Goal: Information Seeking & Learning: Learn about a topic

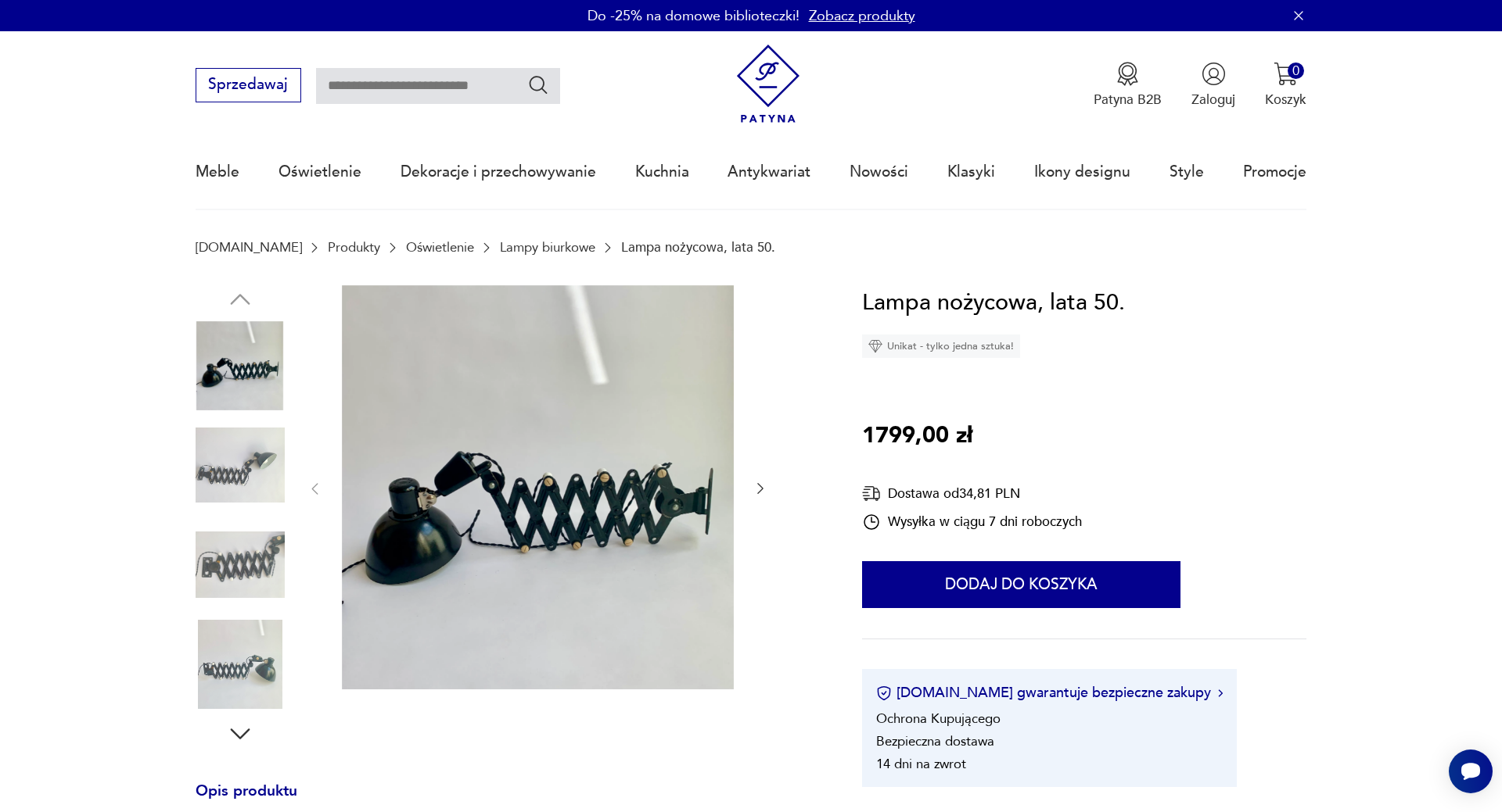
click at [406, 249] on link "Oświetlenie" at bounding box center [440, 248] width 68 height 15
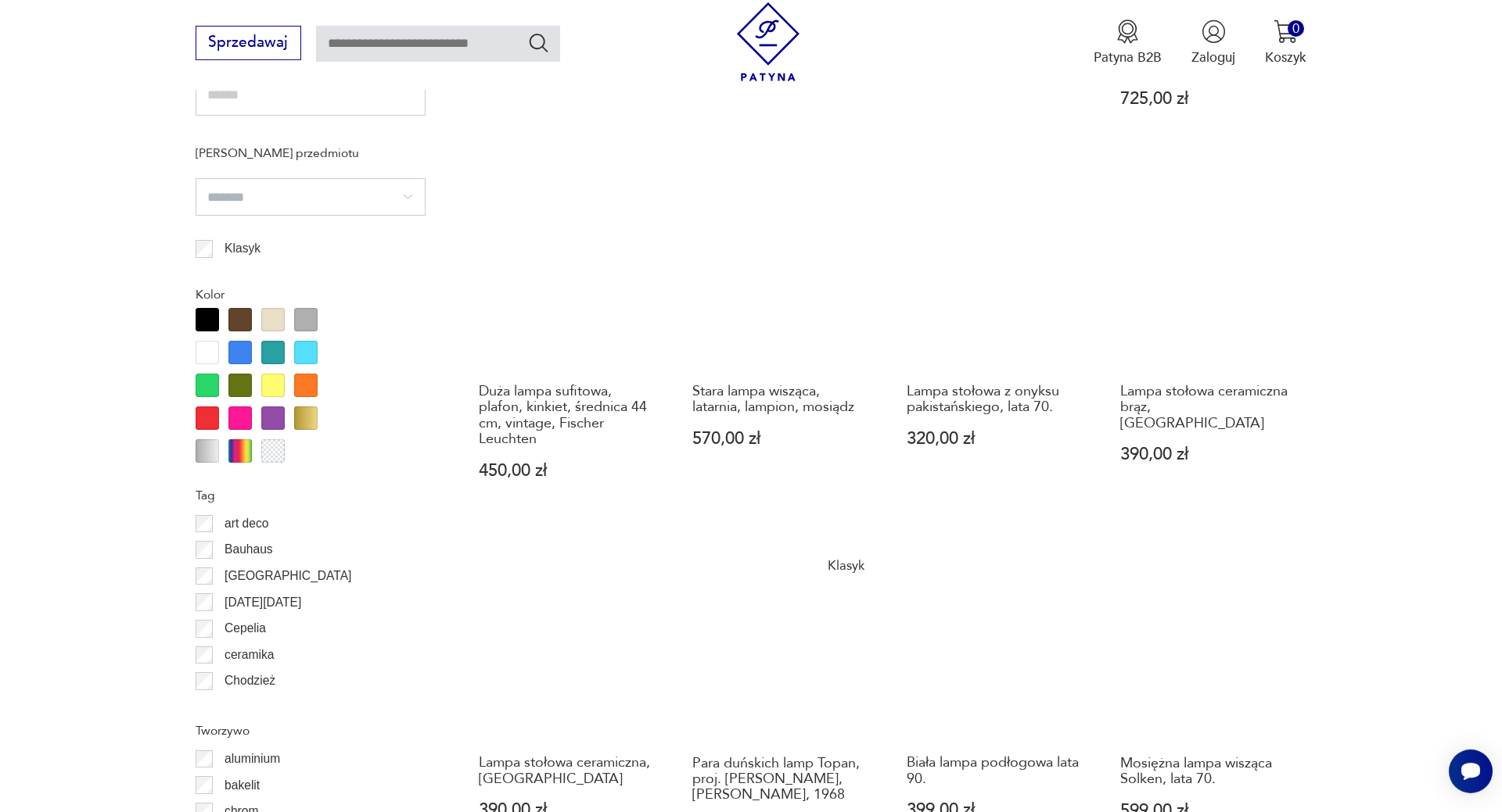
scroll to position [1645, 0]
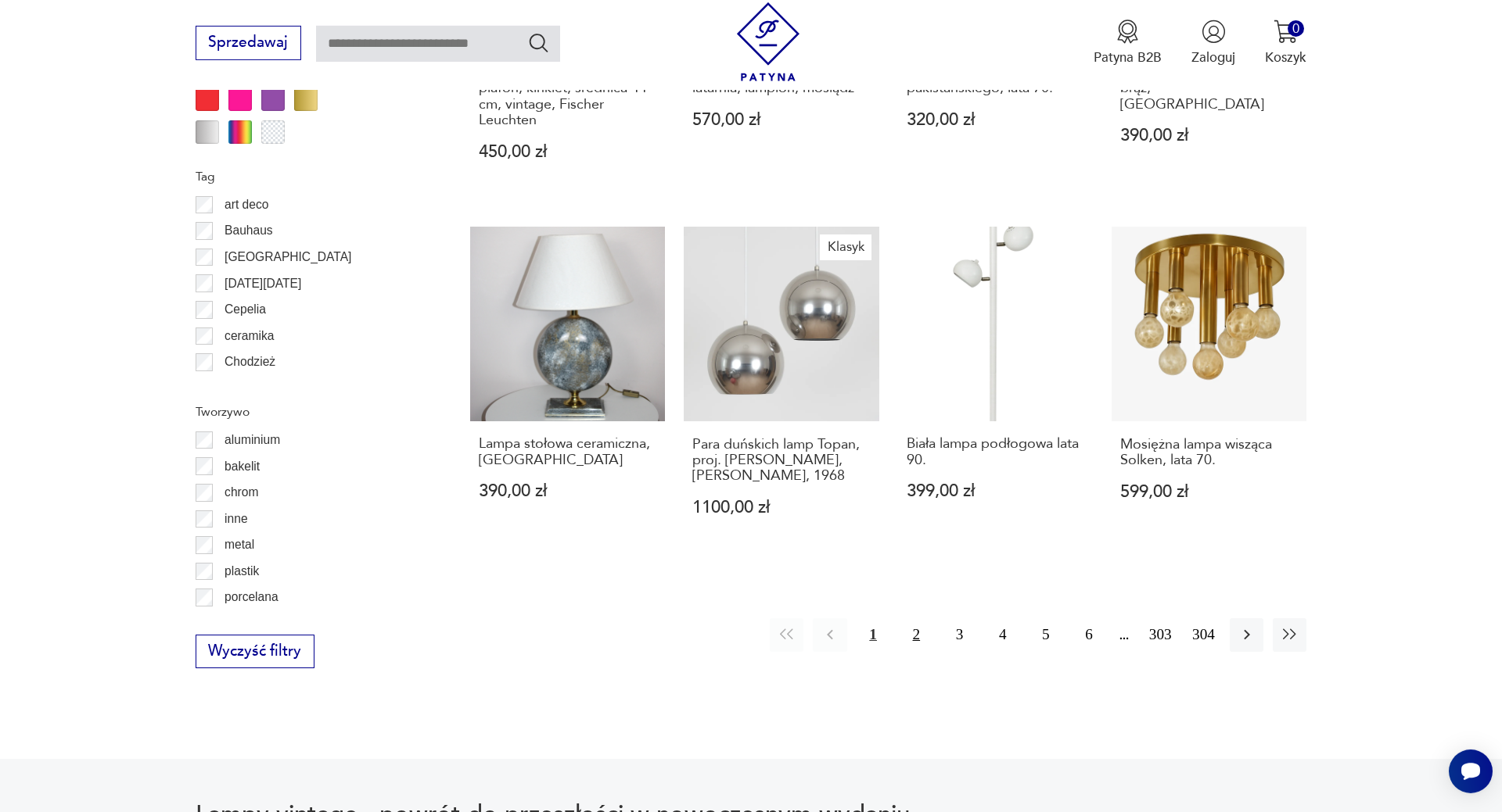
click at [911, 638] on button "2" at bounding box center [916, 635] width 33 height 33
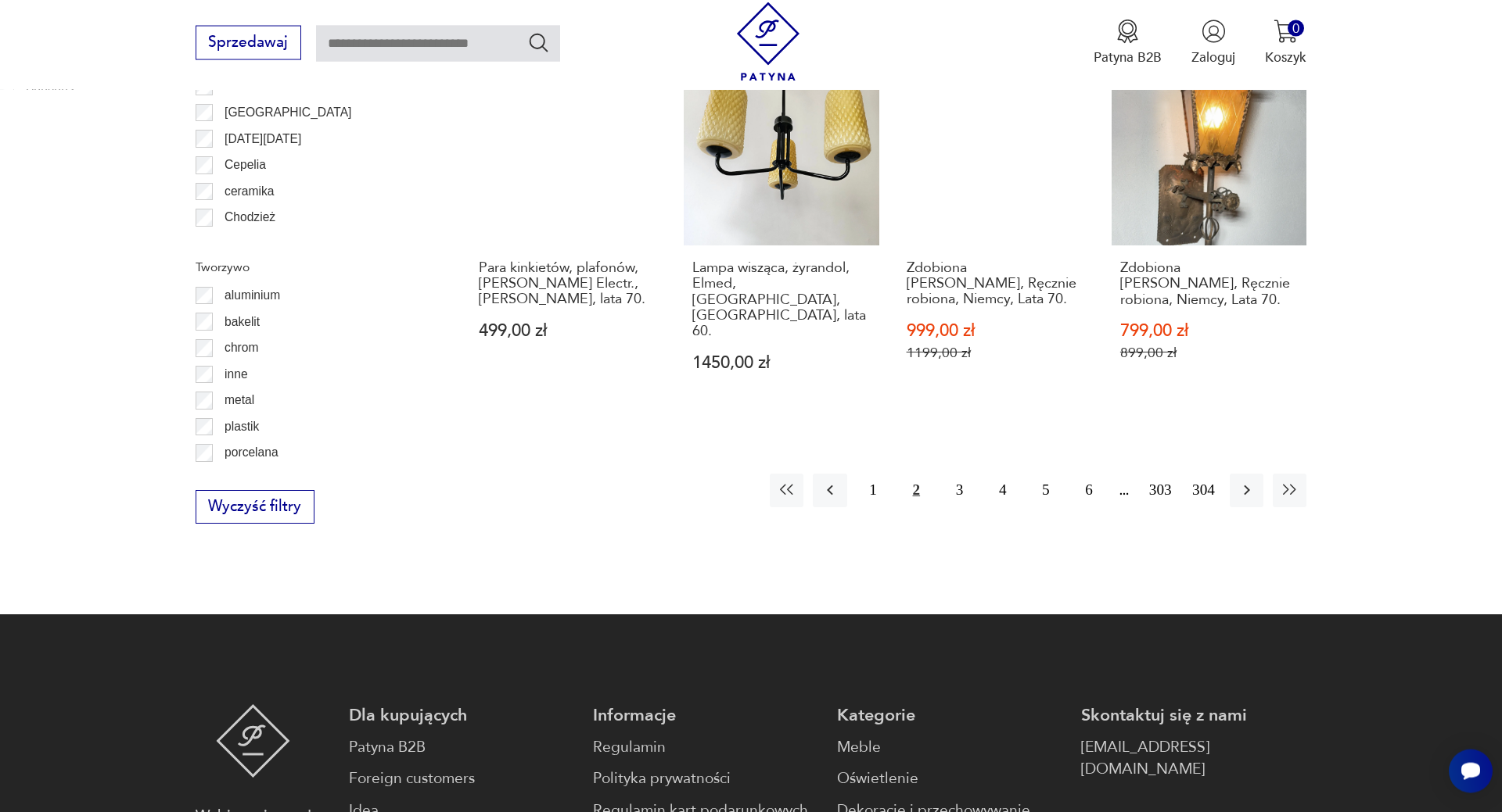
scroll to position [1821, 0]
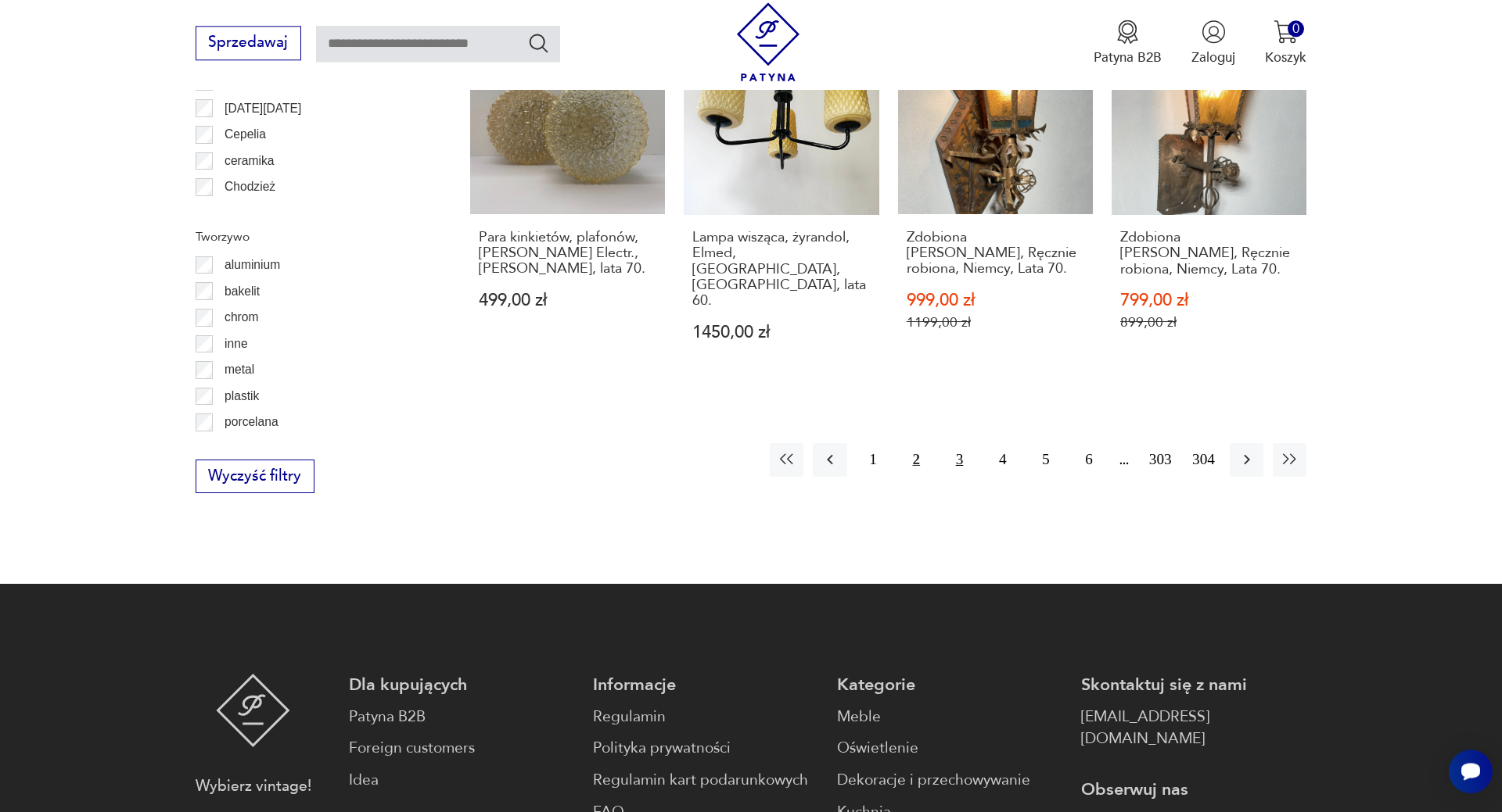
click at [955, 443] on button "3" at bounding box center [959, 460] width 33 height 33
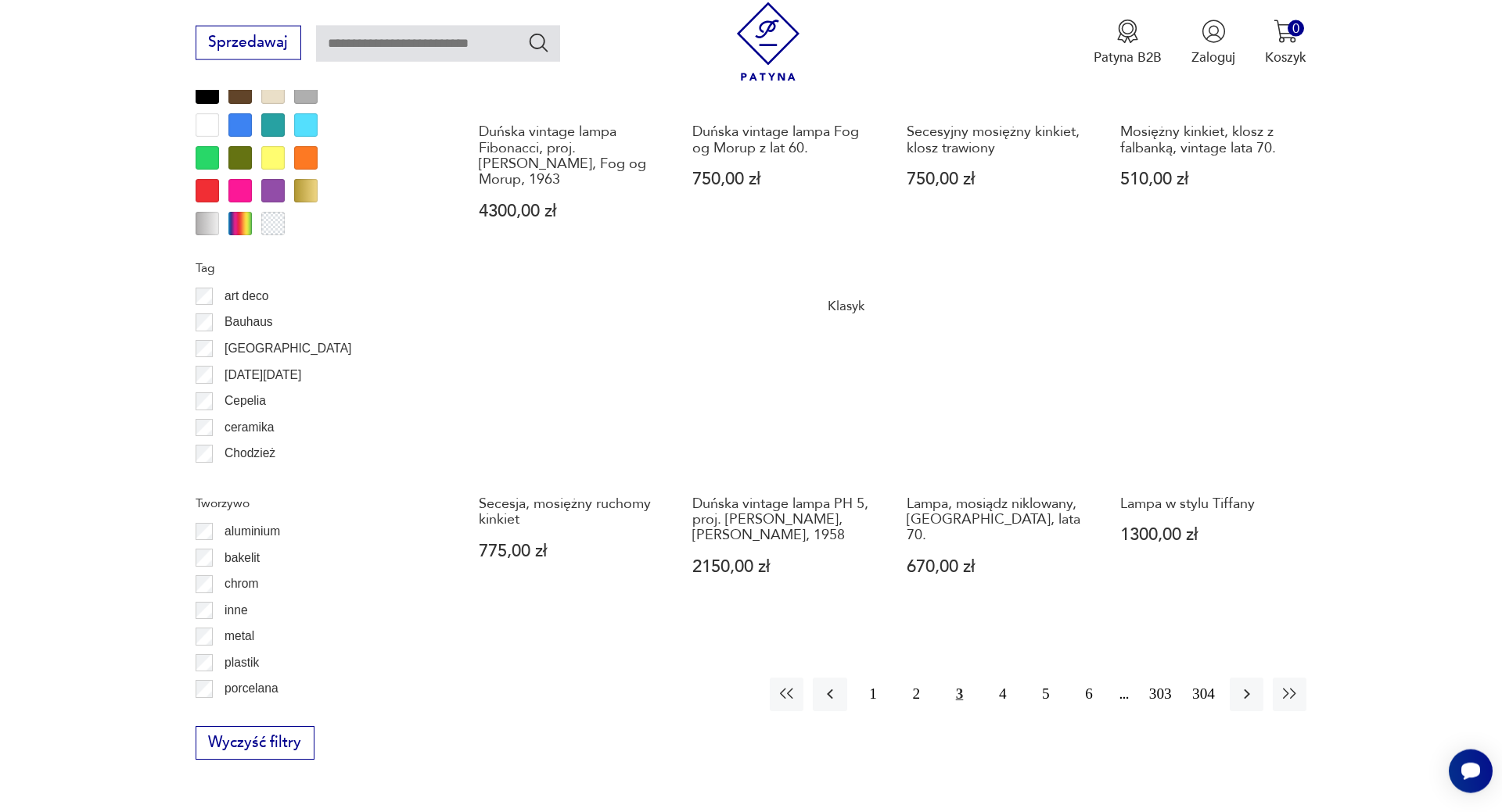
scroll to position [1661, 0]
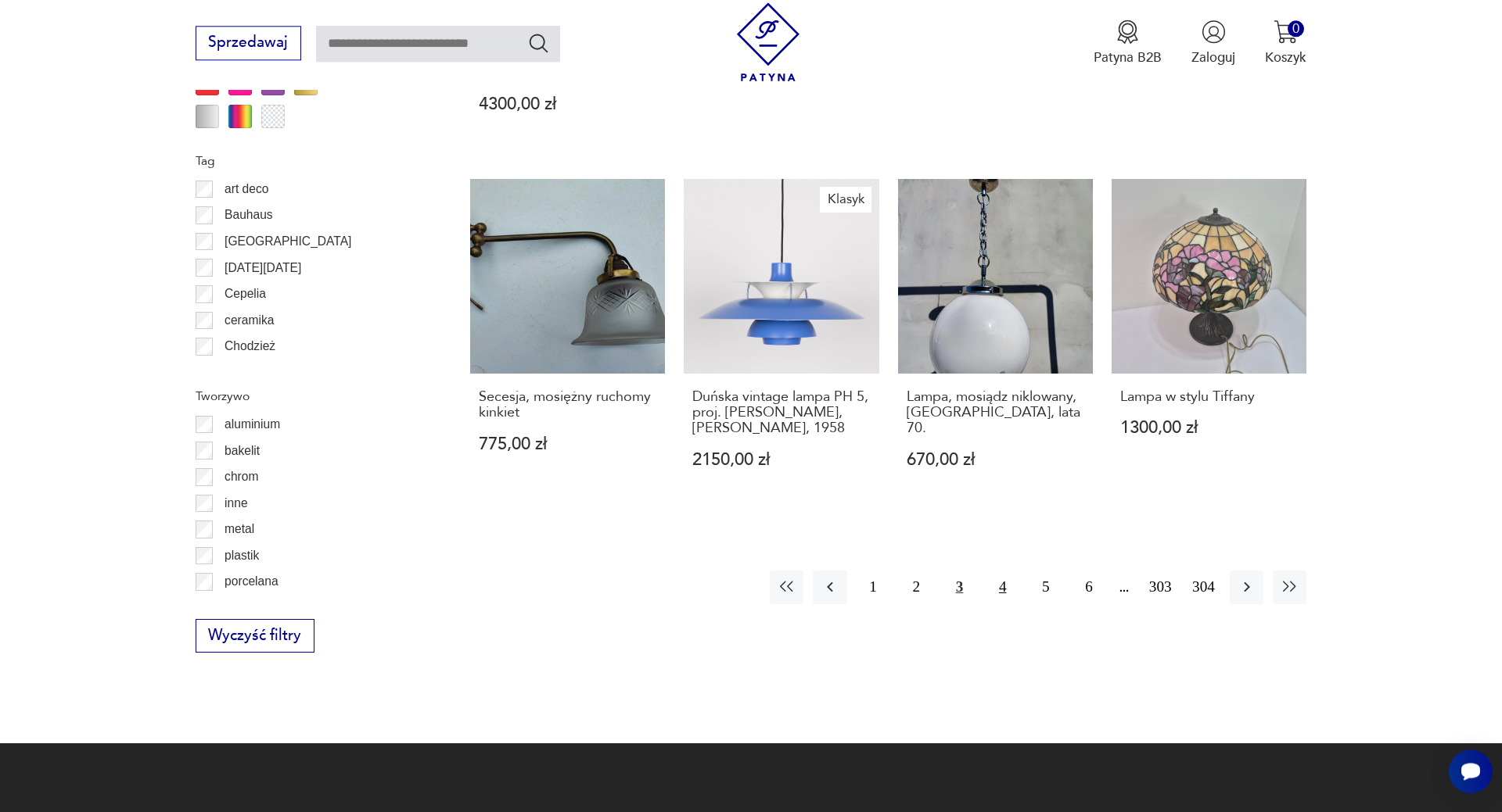
click at [1006, 589] on button "4" at bounding box center [1002, 588] width 33 height 33
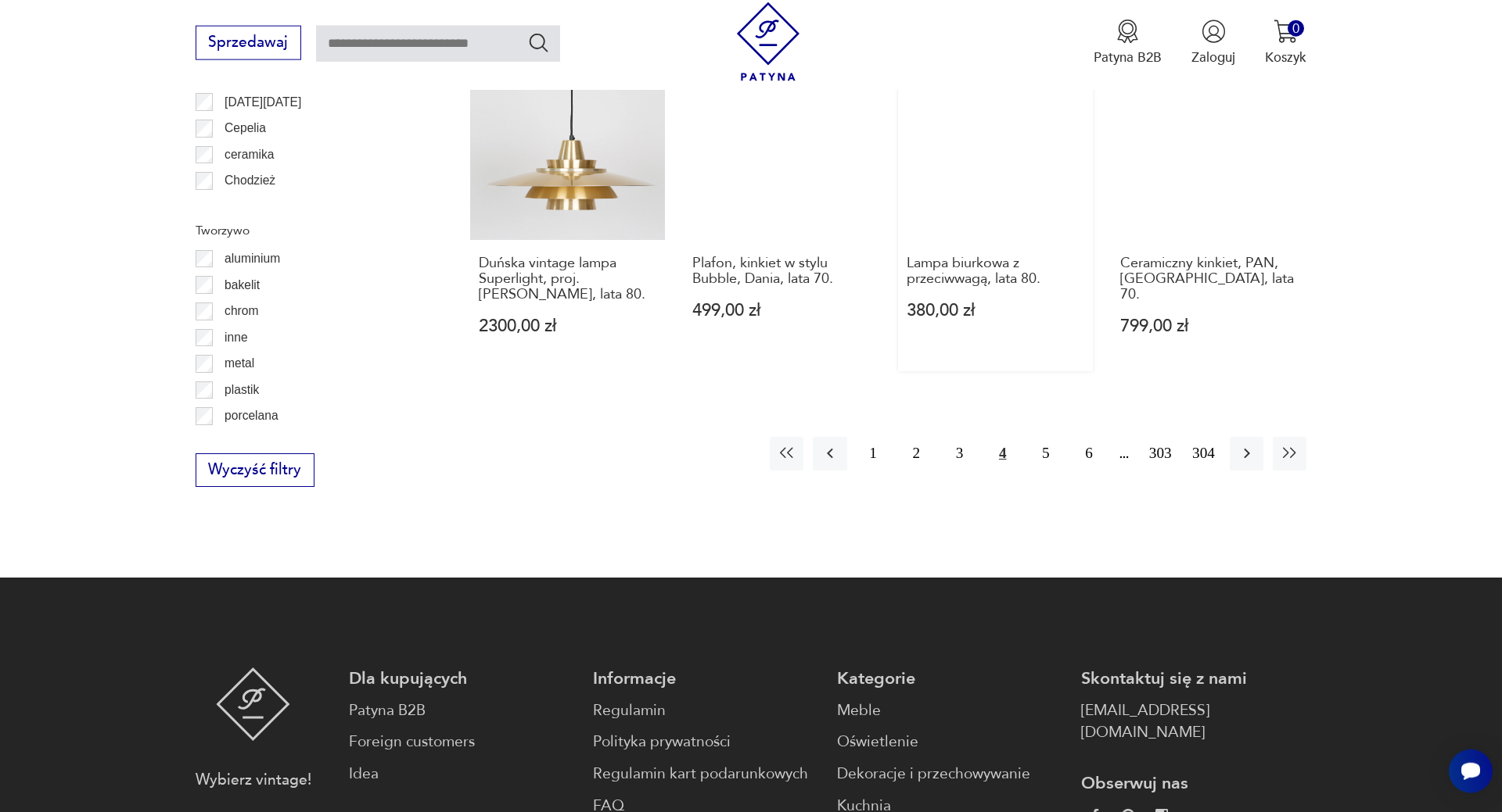
scroll to position [1900, 0]
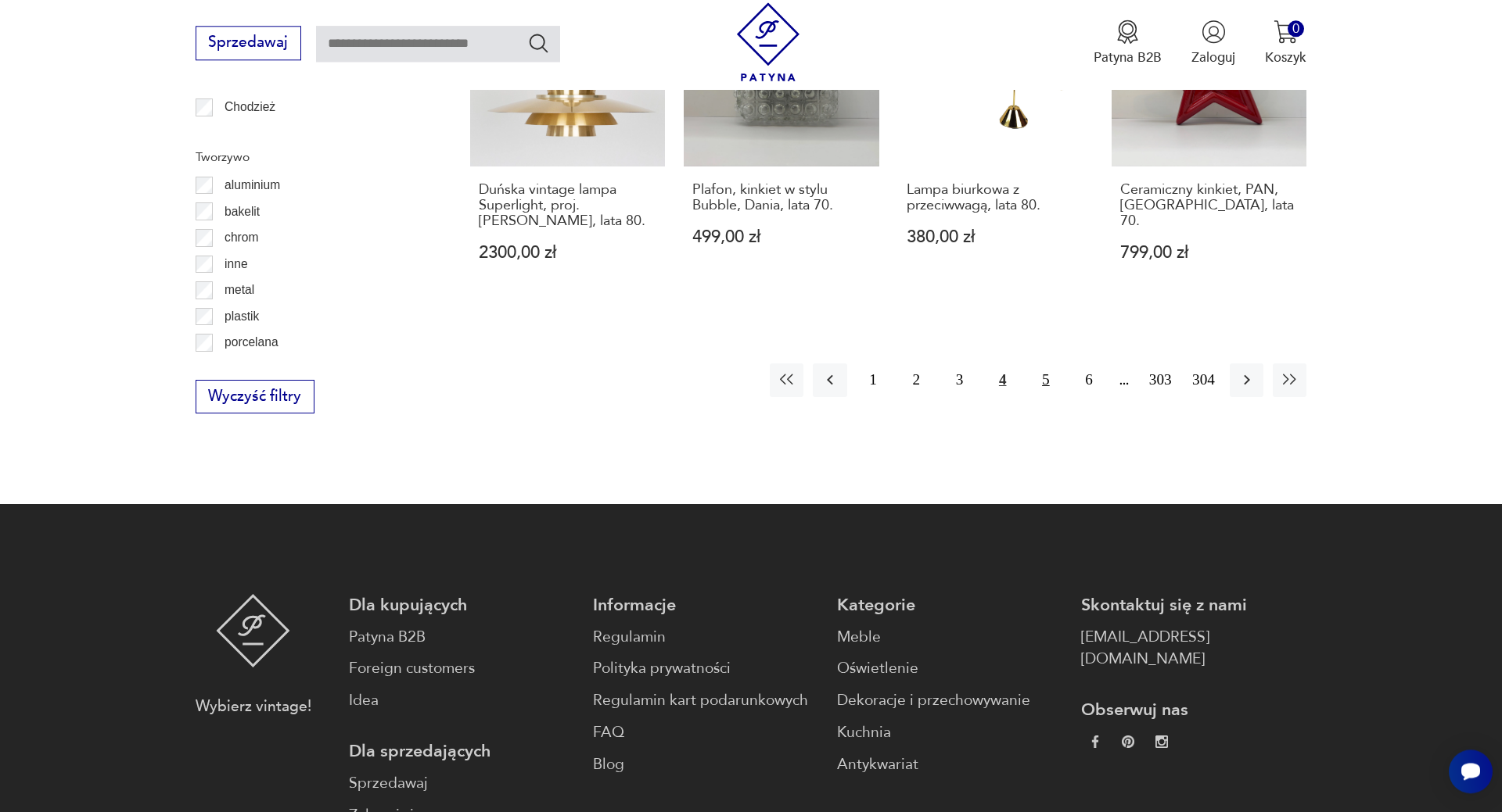
click at [1046, 364] on button "5" at bounding box center [1045, 381] width 33 height 33
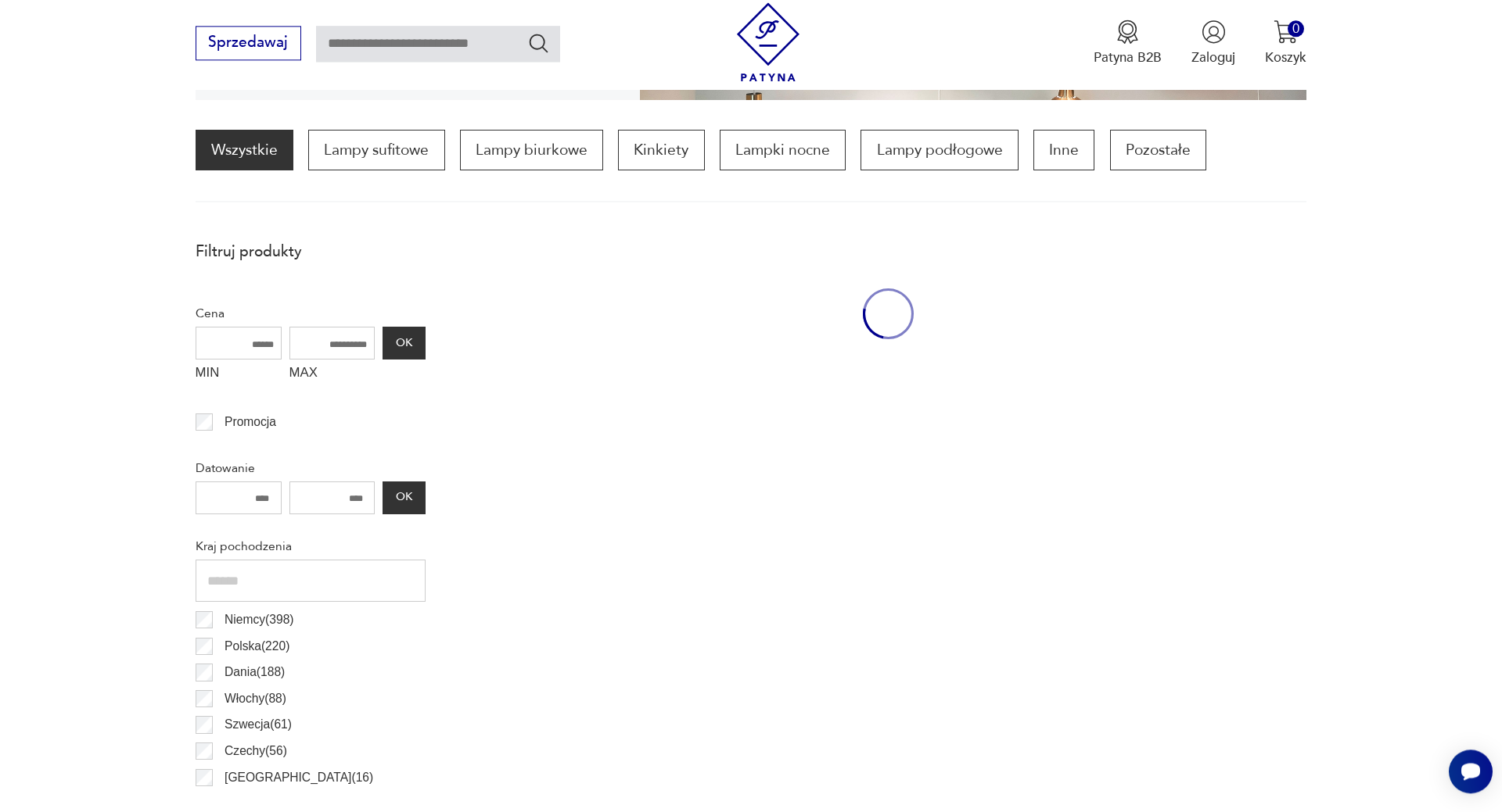
scroll to position [465, 0]
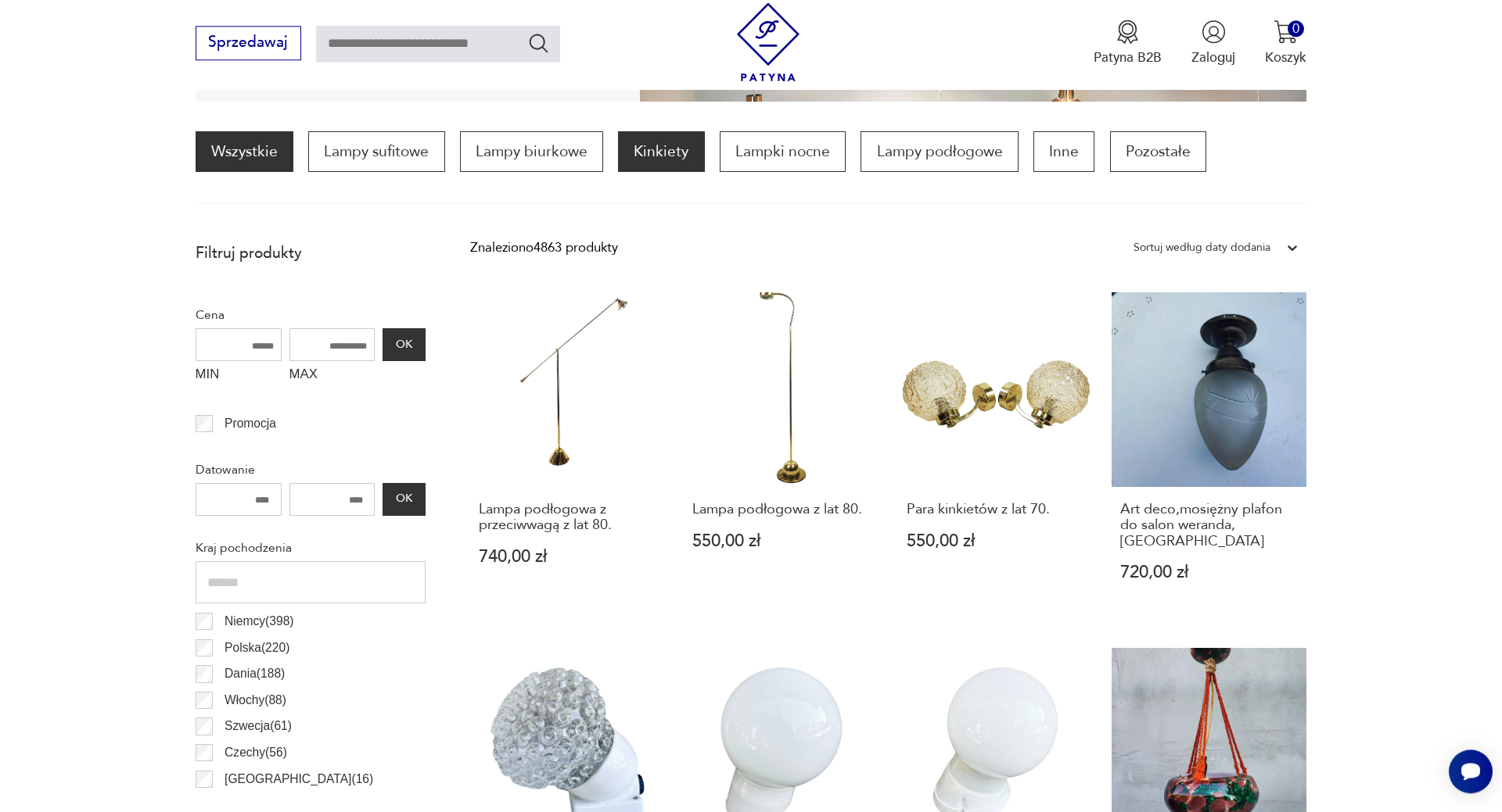
click at [659, 153] on p "Kinkiety" at bounding box center [661, 151] width 86 height 41
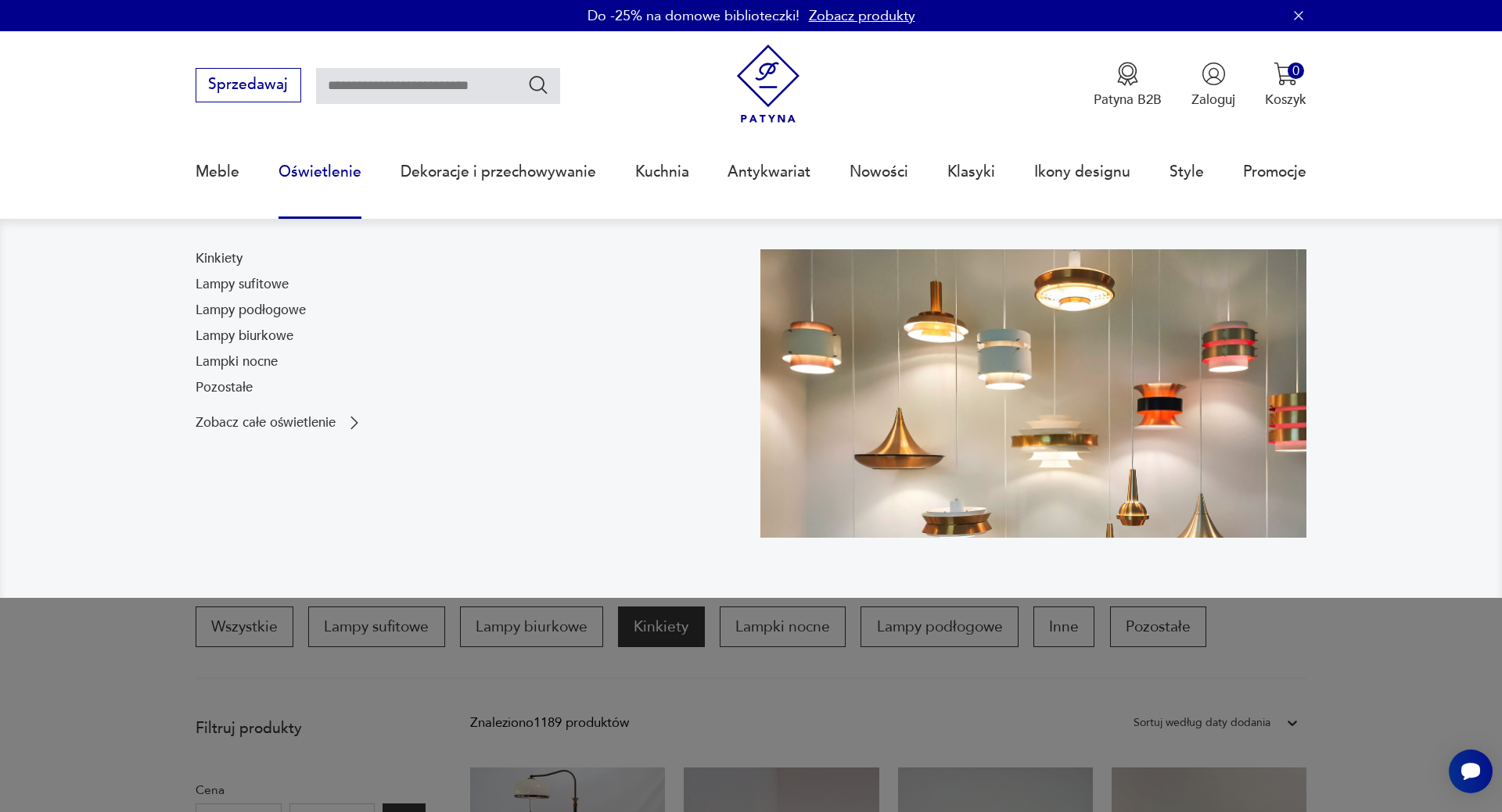
click at [326, 170] on link "Oświetlenie" at bounding box center [320, 172] width 83 height 72
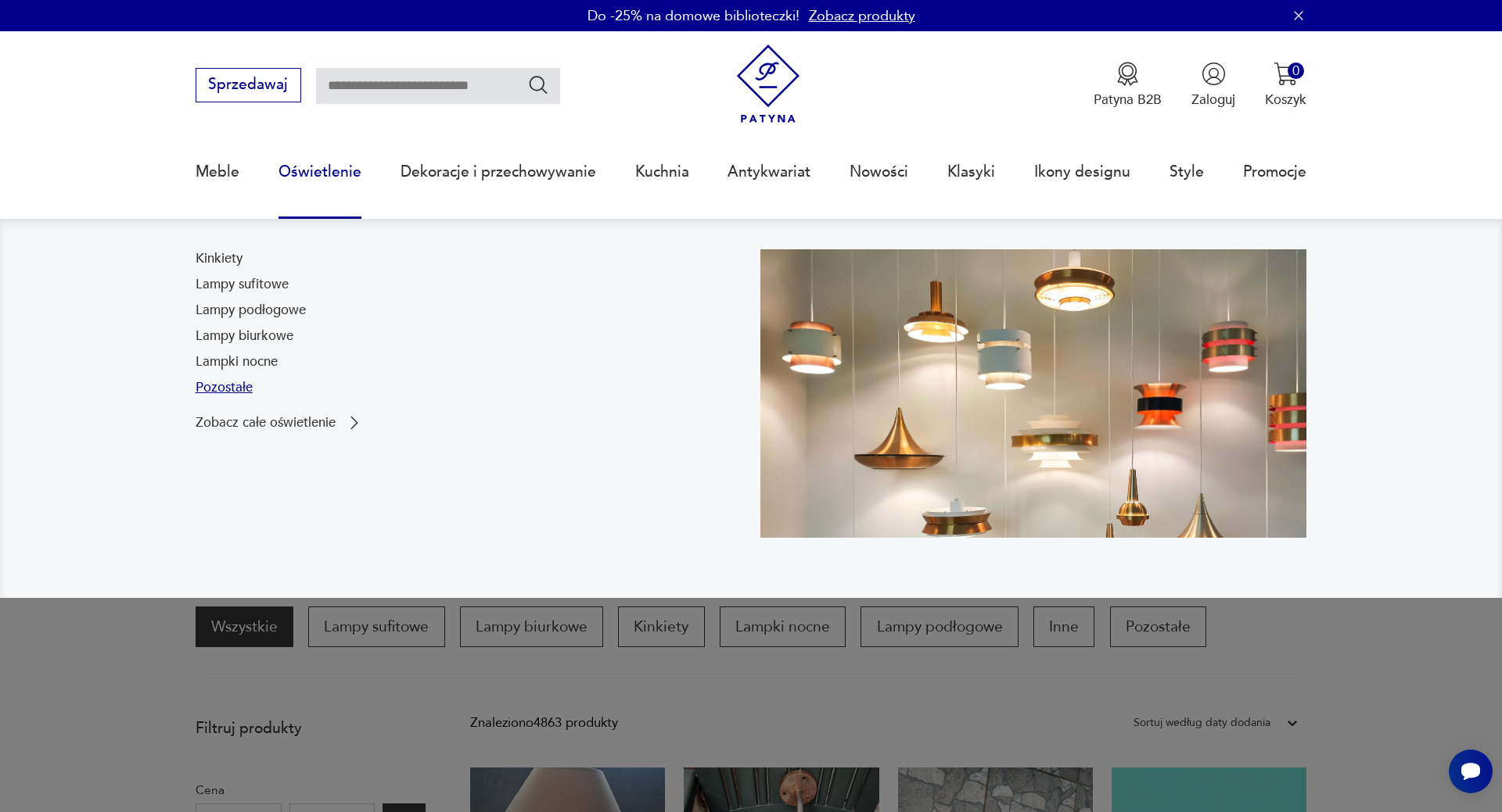
click at [231, 386] on link "Pozostałe" at bounding box center [225, 388] width 57 height 19
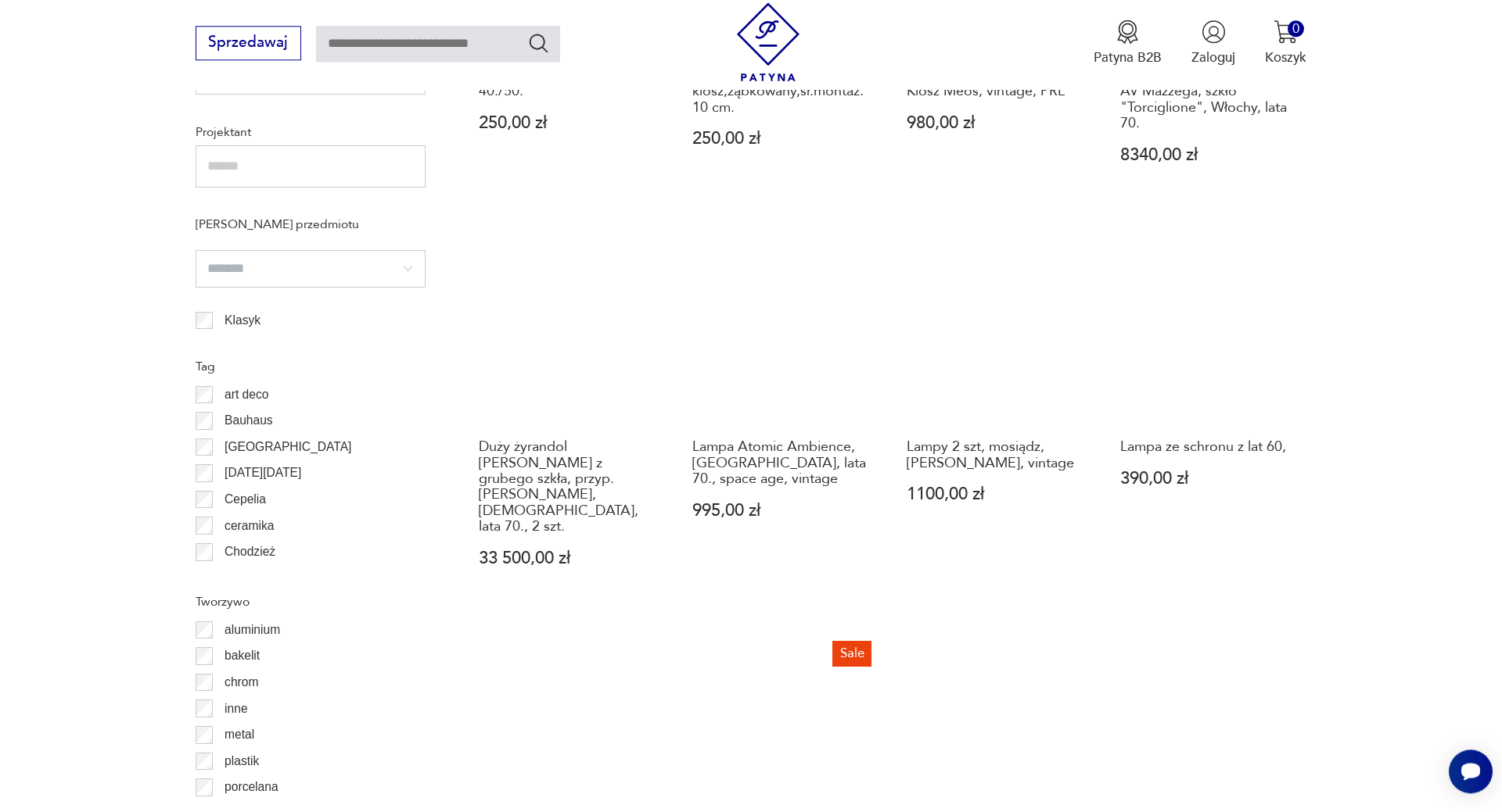
scroll to position [1263, 0]
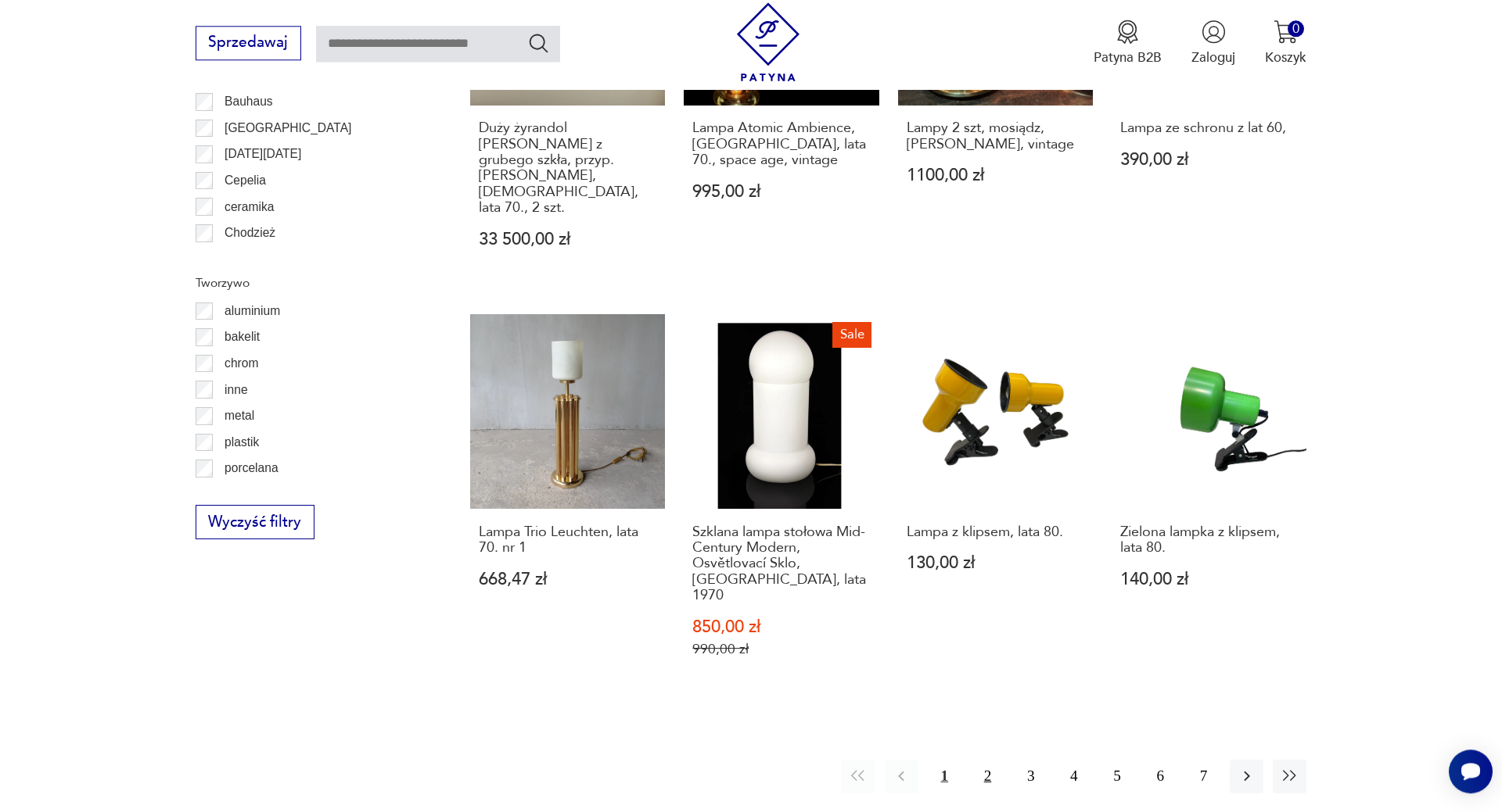
click at [984, 760] on button "2" at bounding box center [988, 777] width 33 height 33
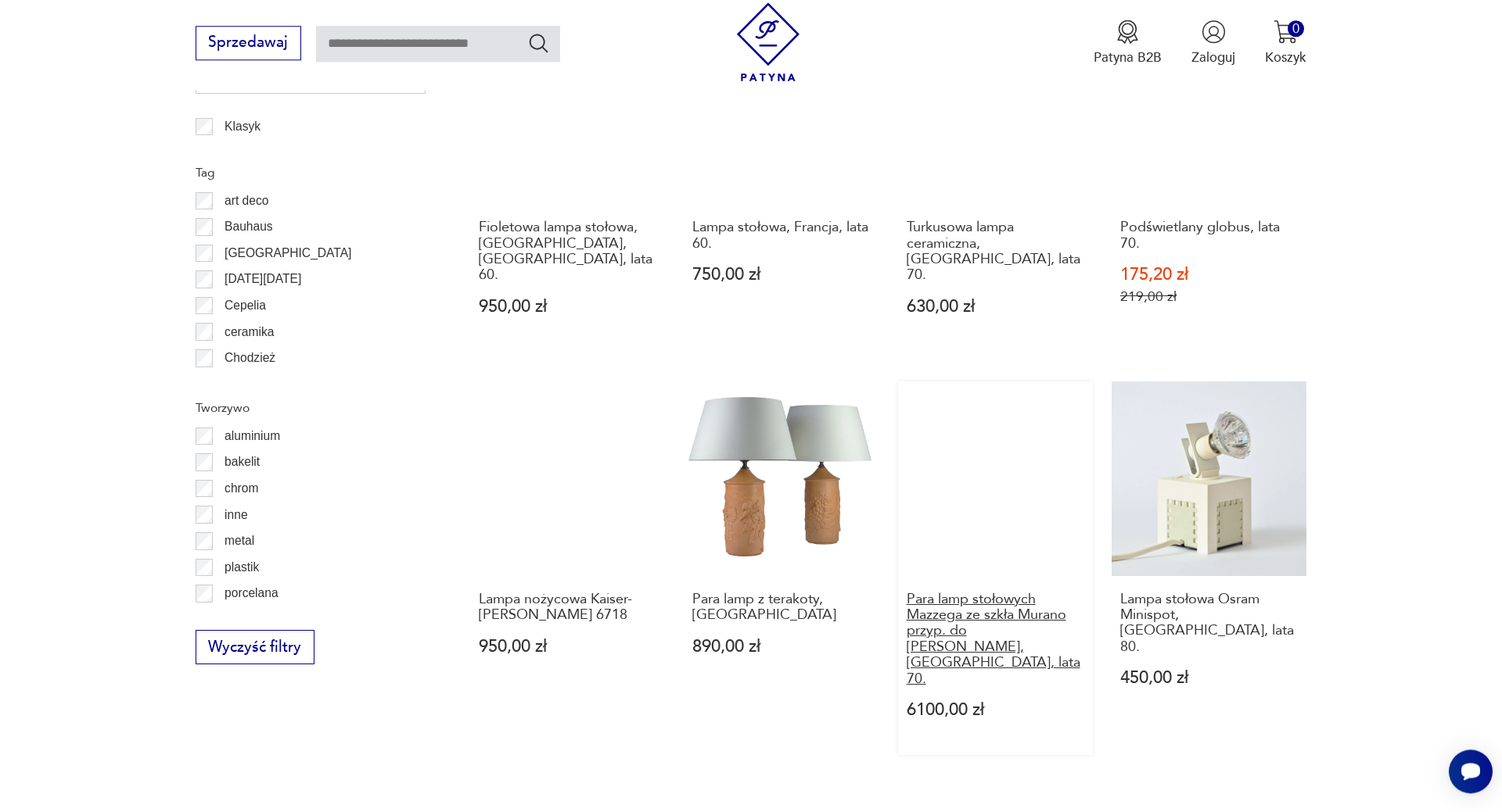
scroll to position [1190, 0]
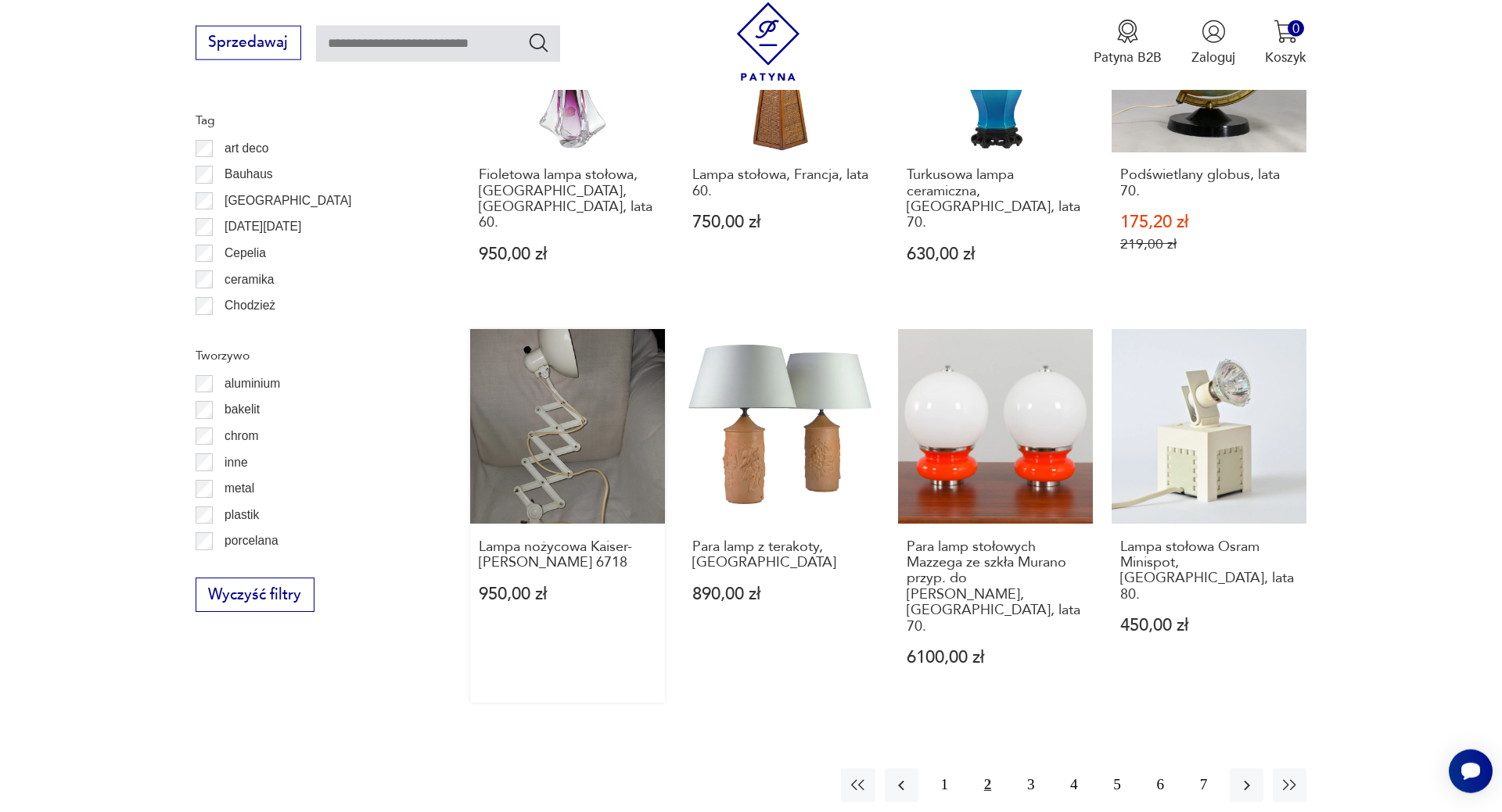
click at [547, 423] on link "Lampa nożycowa Kaiser-[PERSON_NAME] 6718 950,00 zł" at bounding box center [567, 515] width 195 height 373
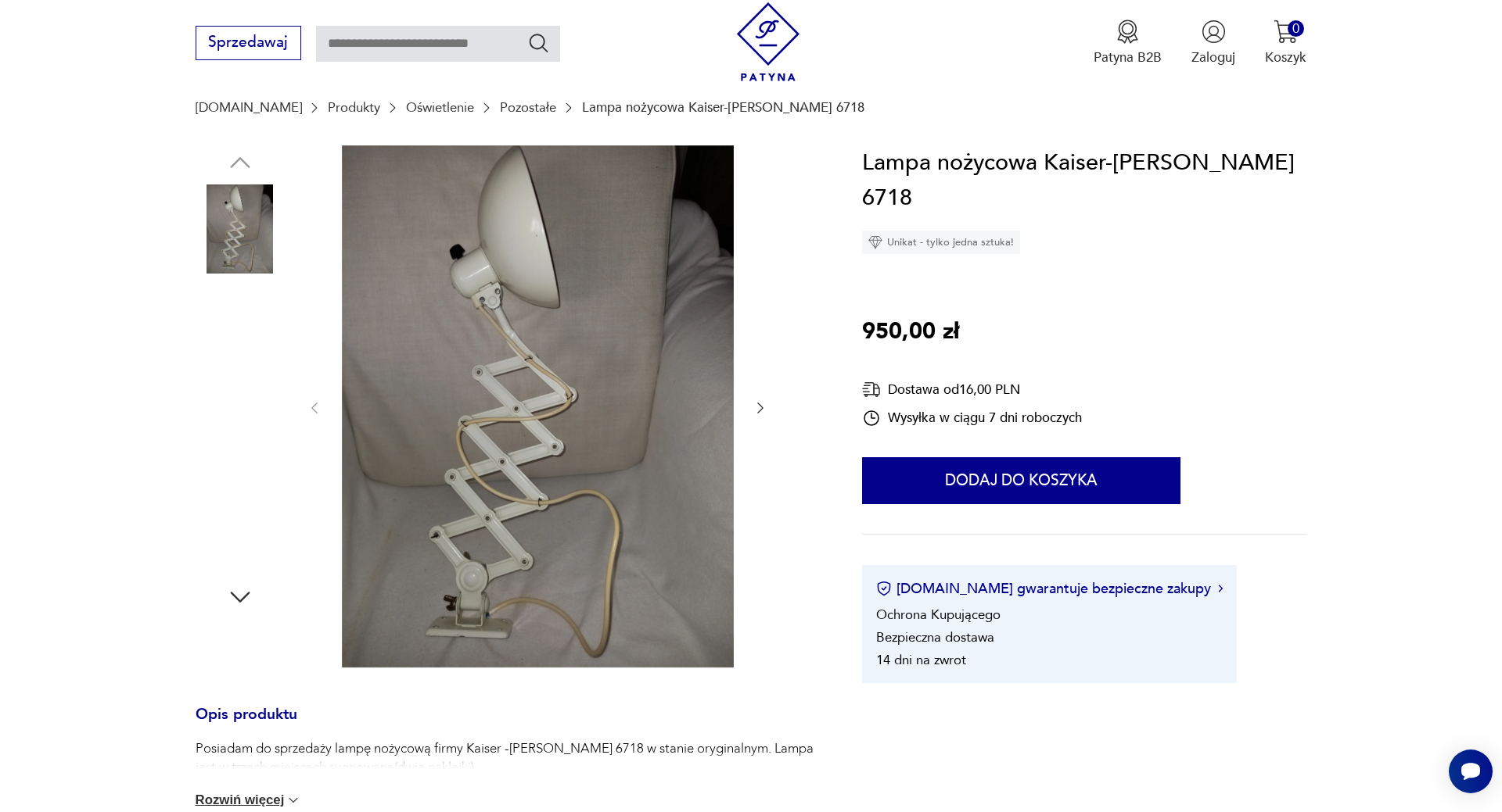
click at [242, 516] on img at bounding box center [241, 528] width 89 height 89
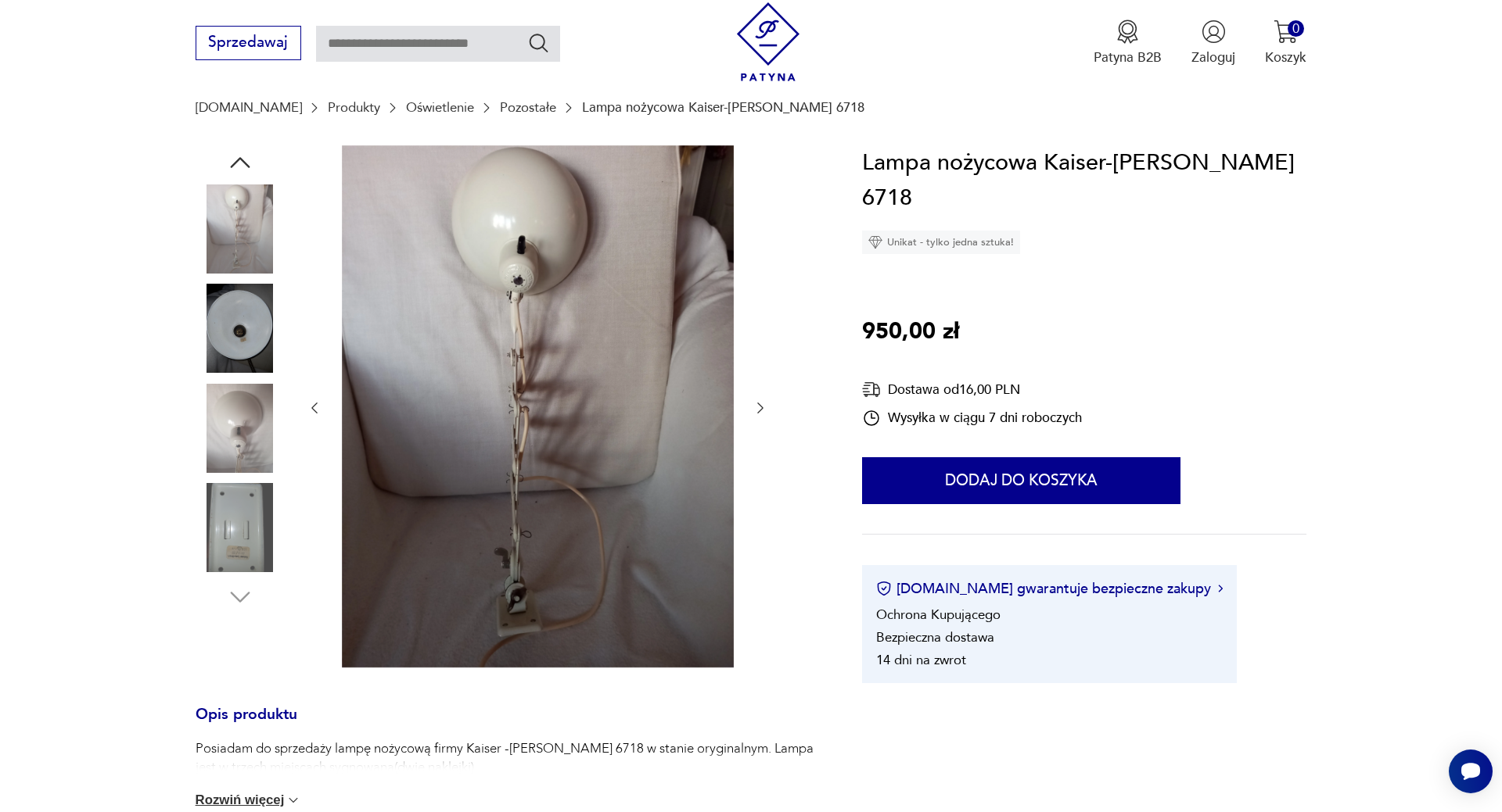
click at [239, 426] on img at bounding box center [241, 428] width 89 height 89
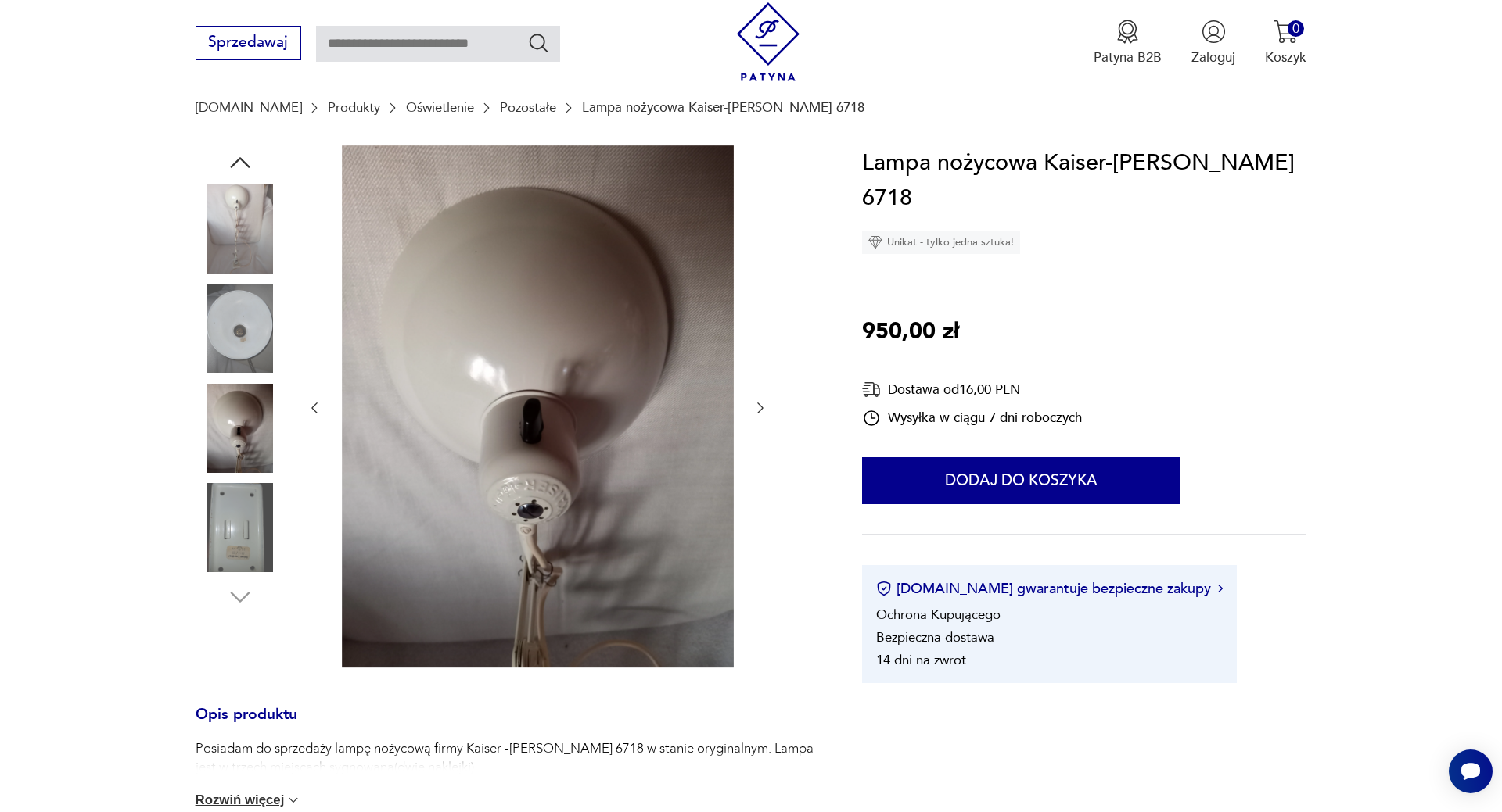
click at [251, 346] on img at bounding box center [241, 329] width 89 height 89
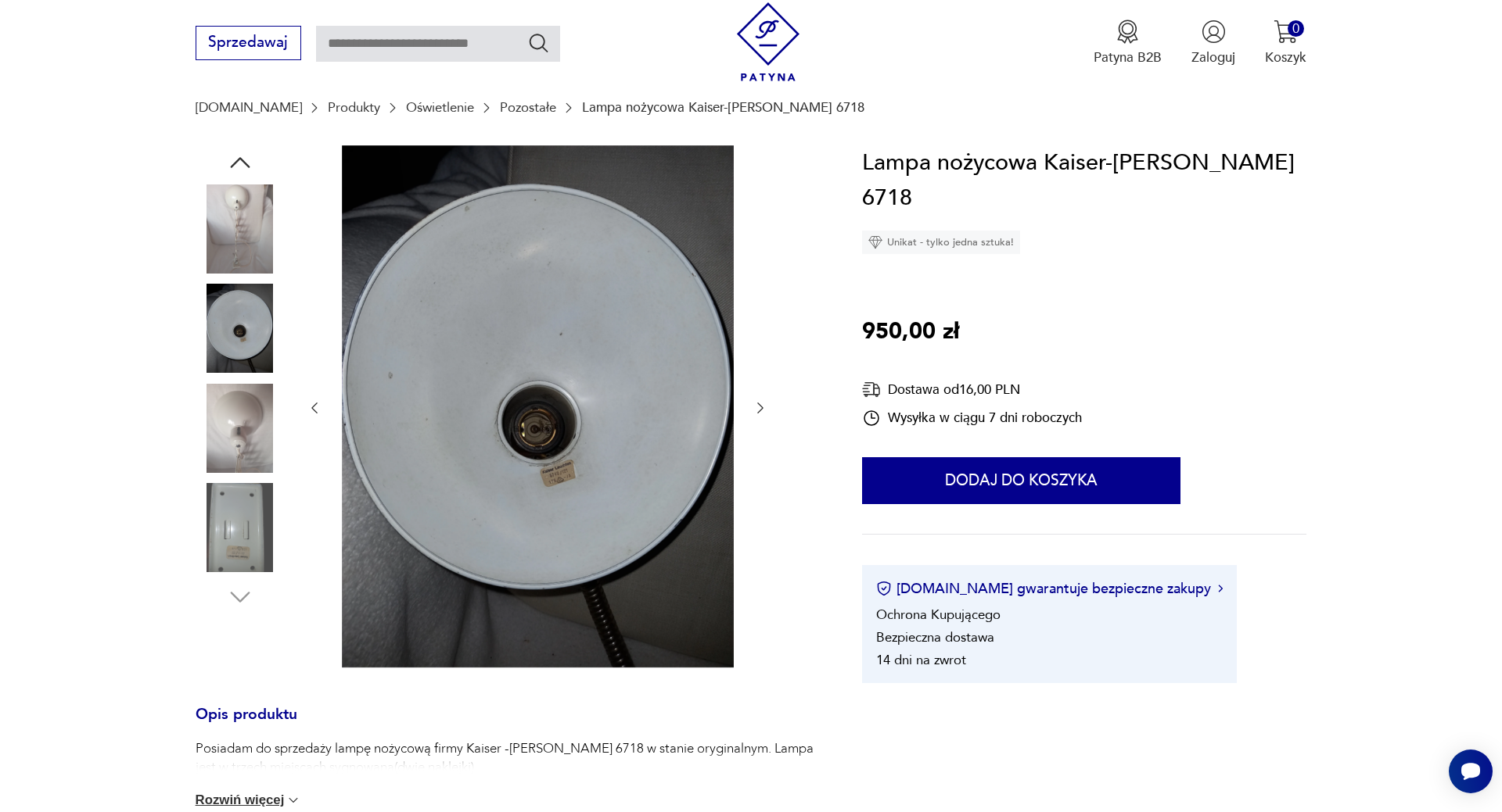
click at [234, 200] on img at bounding box center [241, 229] width 89 height 89
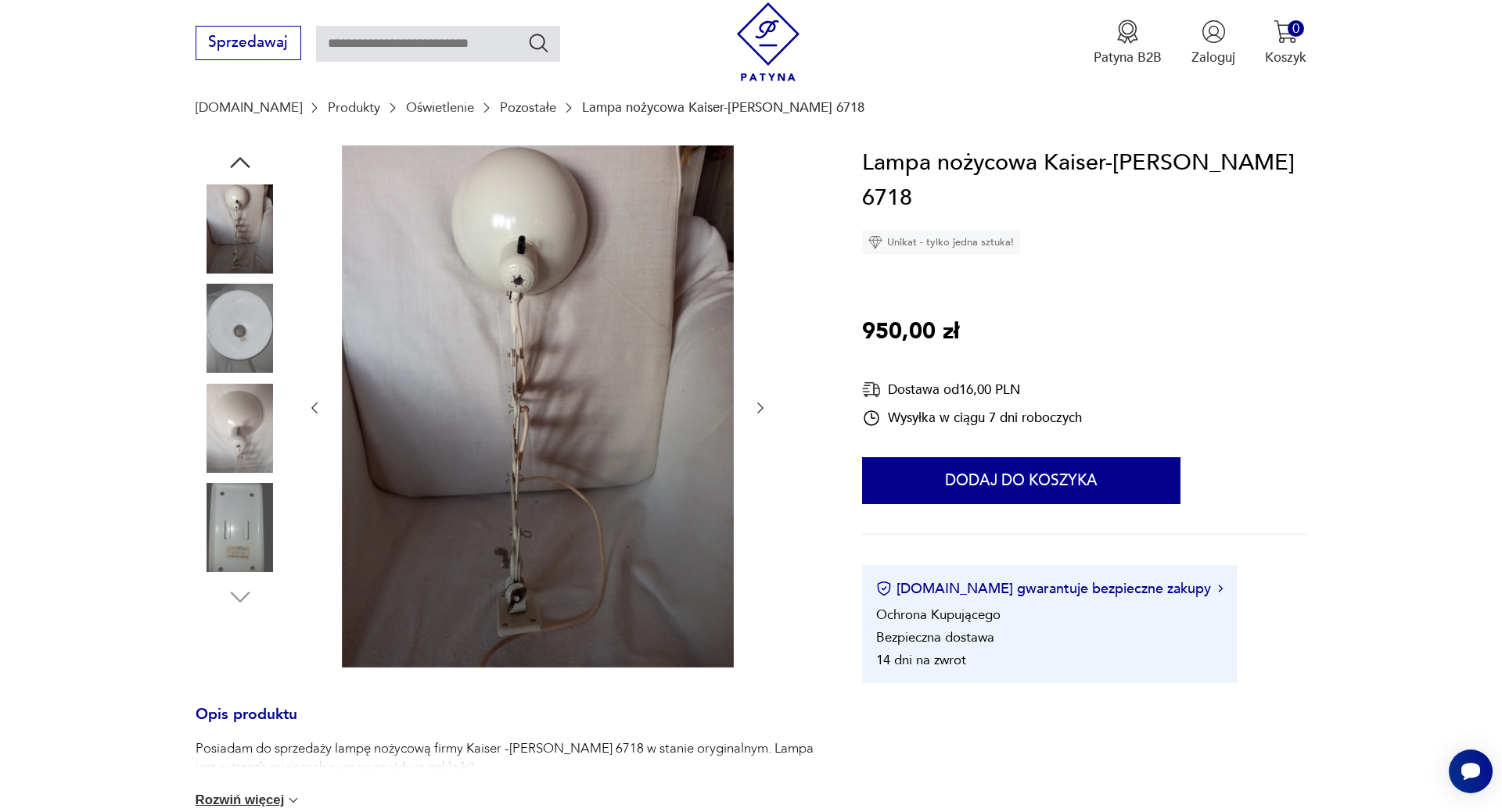
click at [245, 153] on icon "button" at bounding box center [240, 162] width 28 height 28
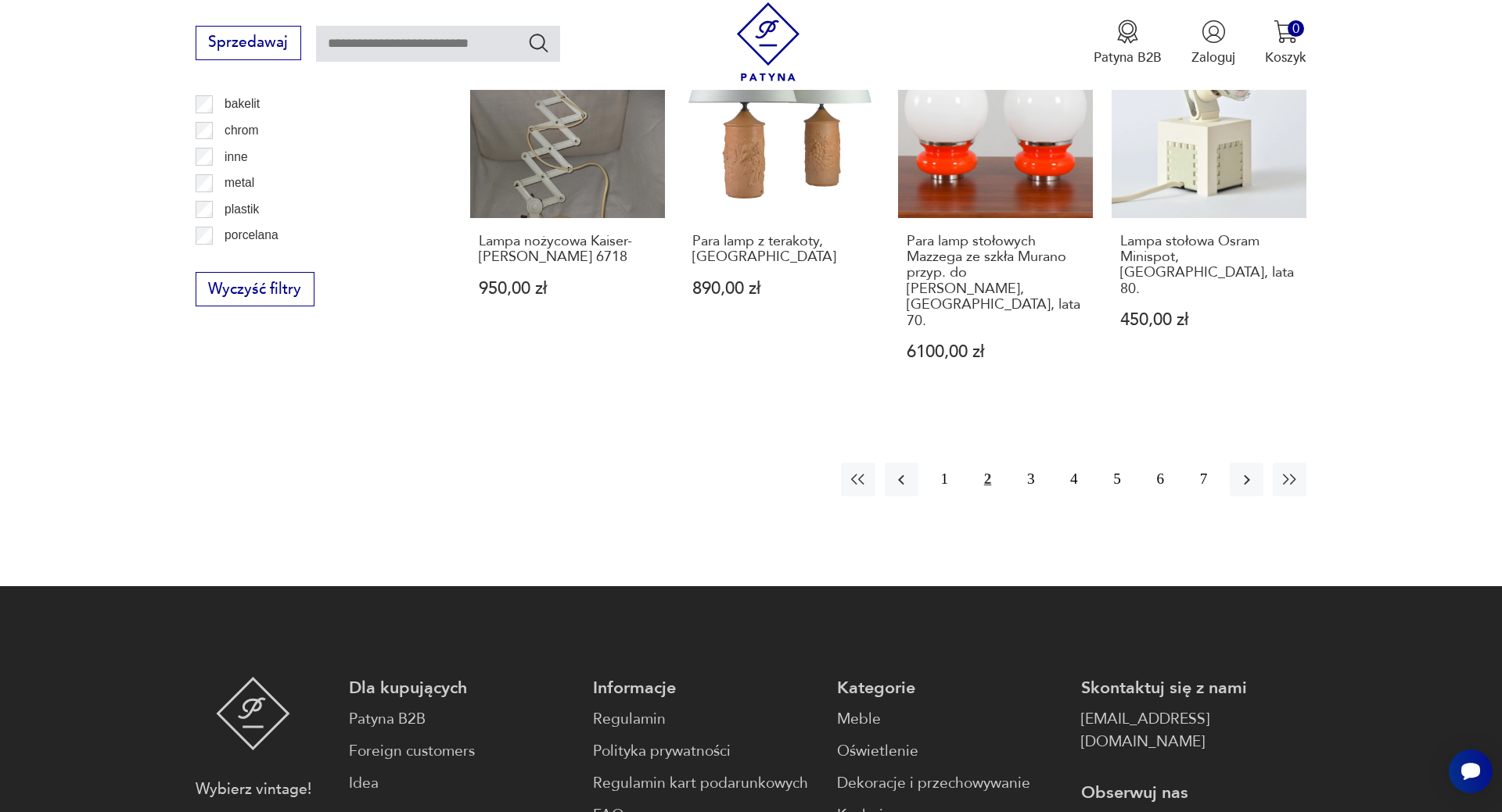
scroll to position [1336, 0]
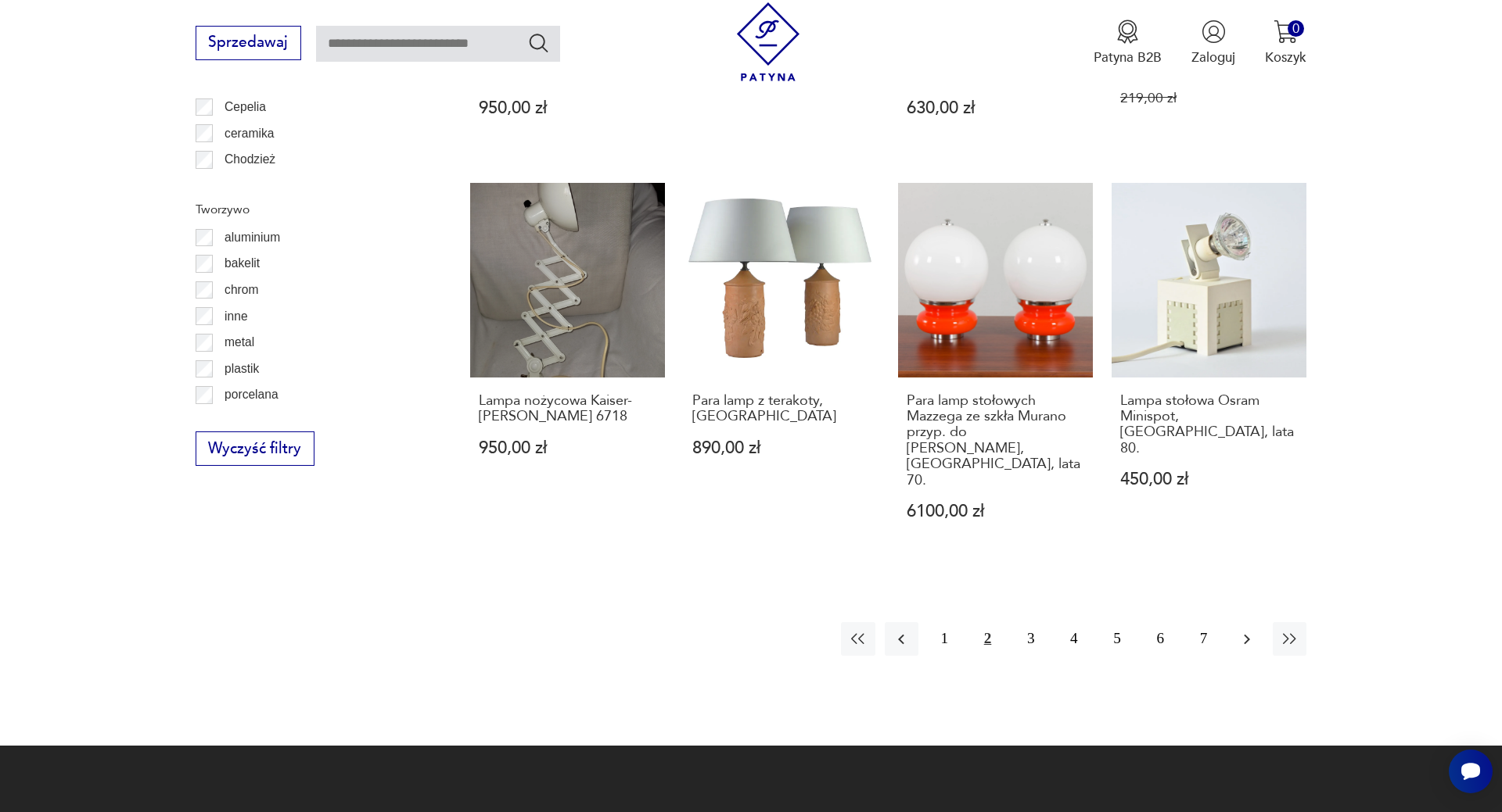
click at [1253, 630] on icon "button" at bounding box center [1247, 640] width 19 height 19
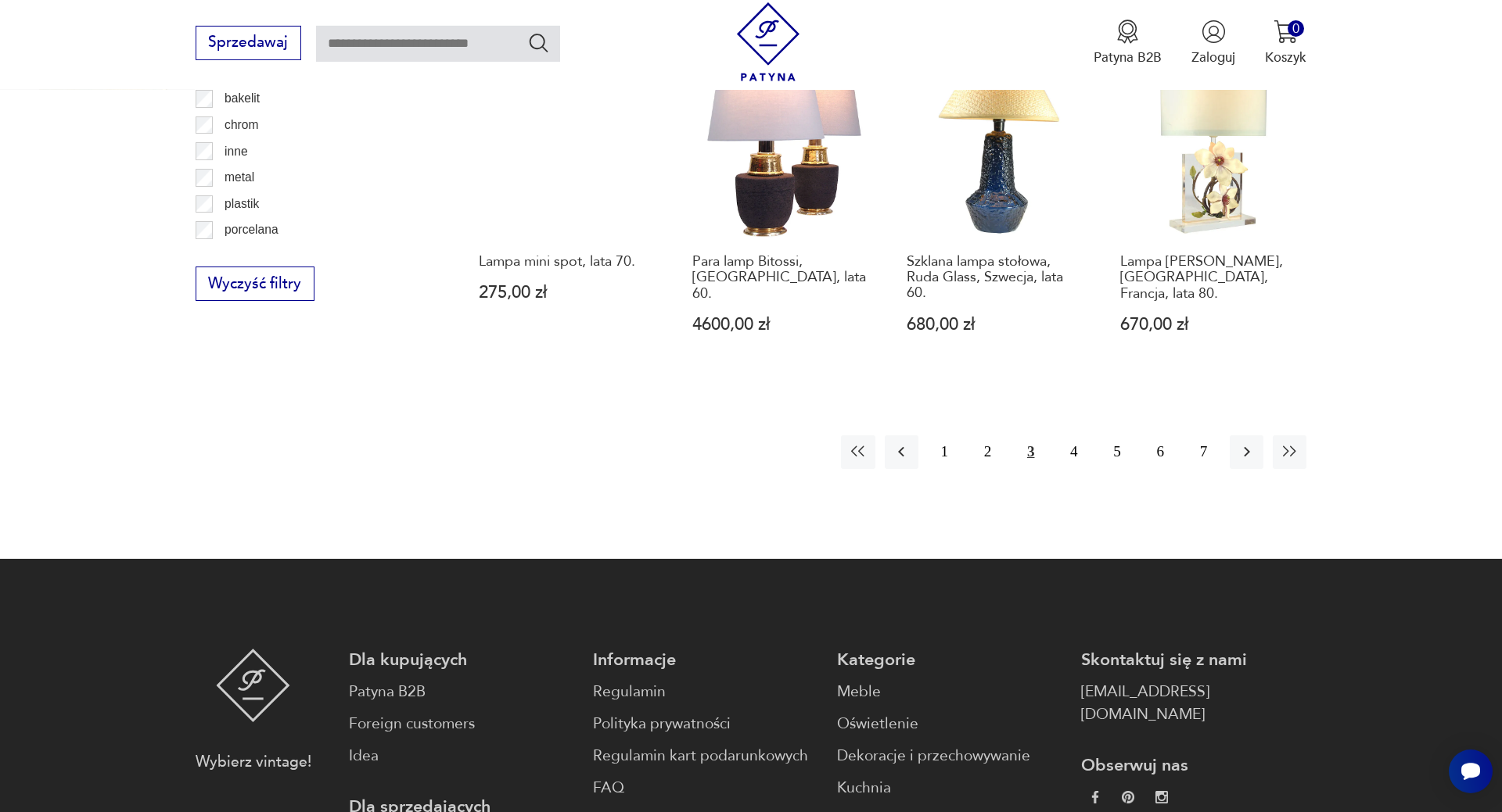
scroll to position [1509, 0]
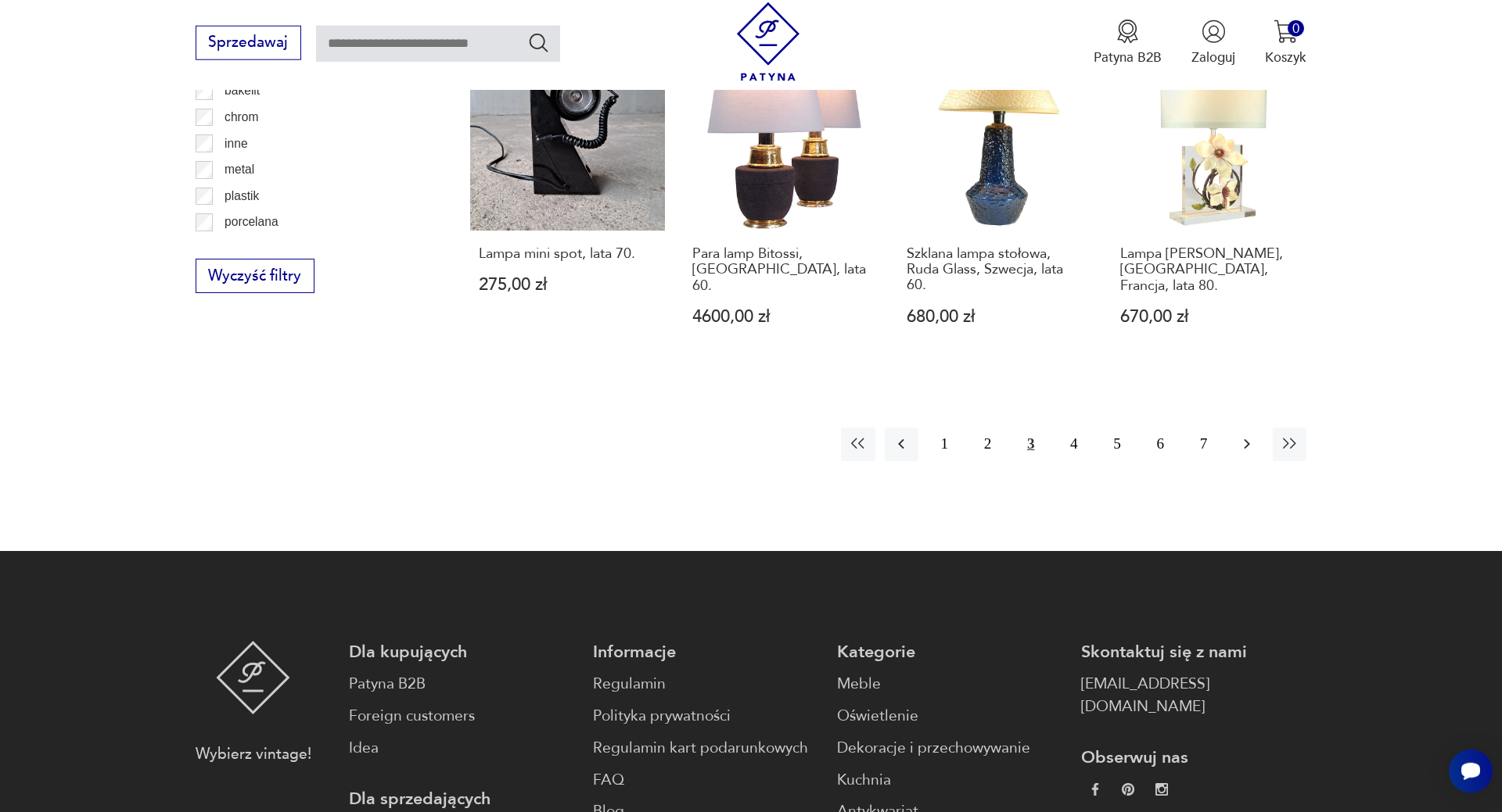
click at [1244, 435] on icon "button" at bounding box center [1247, 444] width 19 height 19
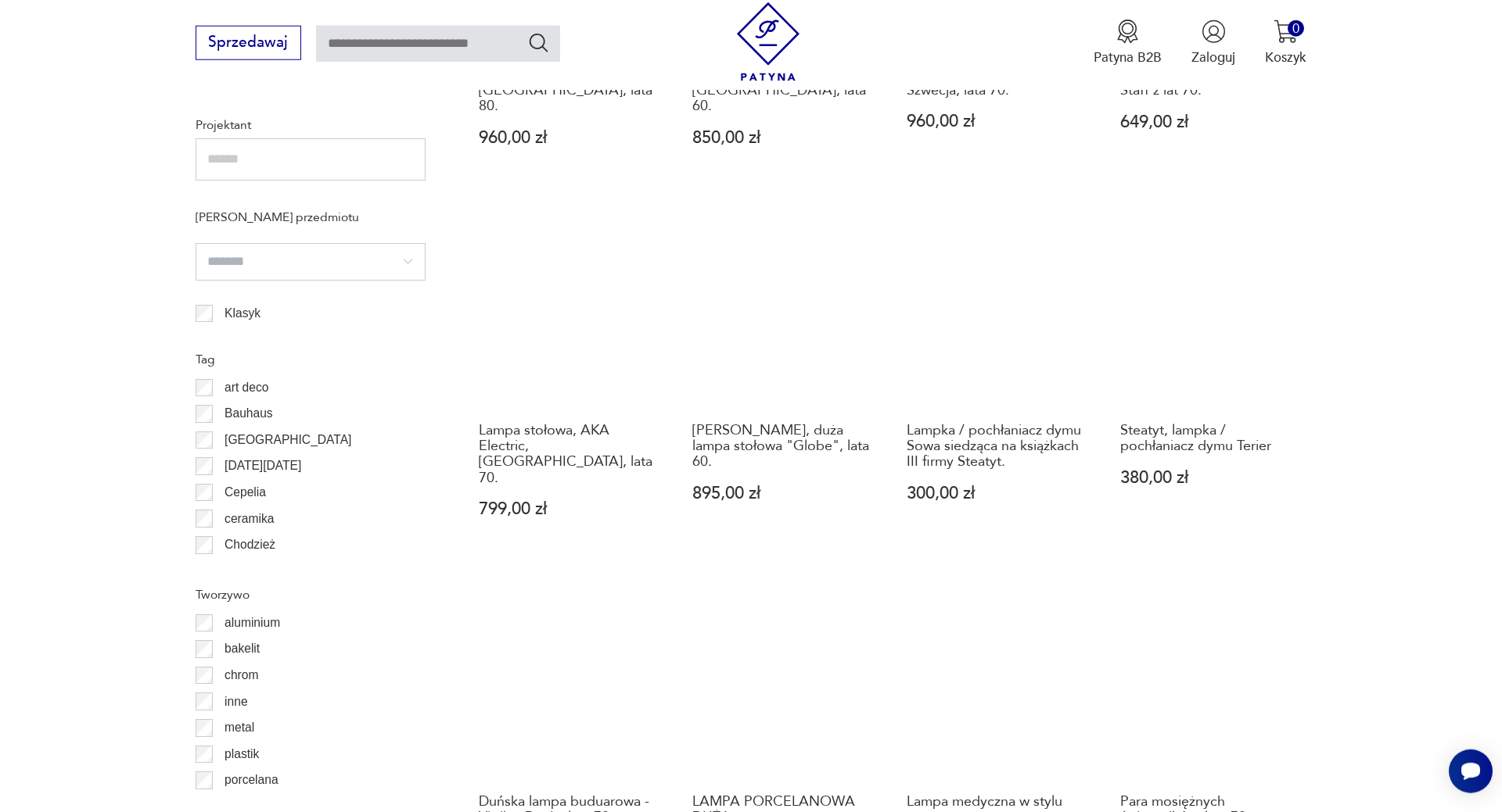
scroll to position [1270, 0]
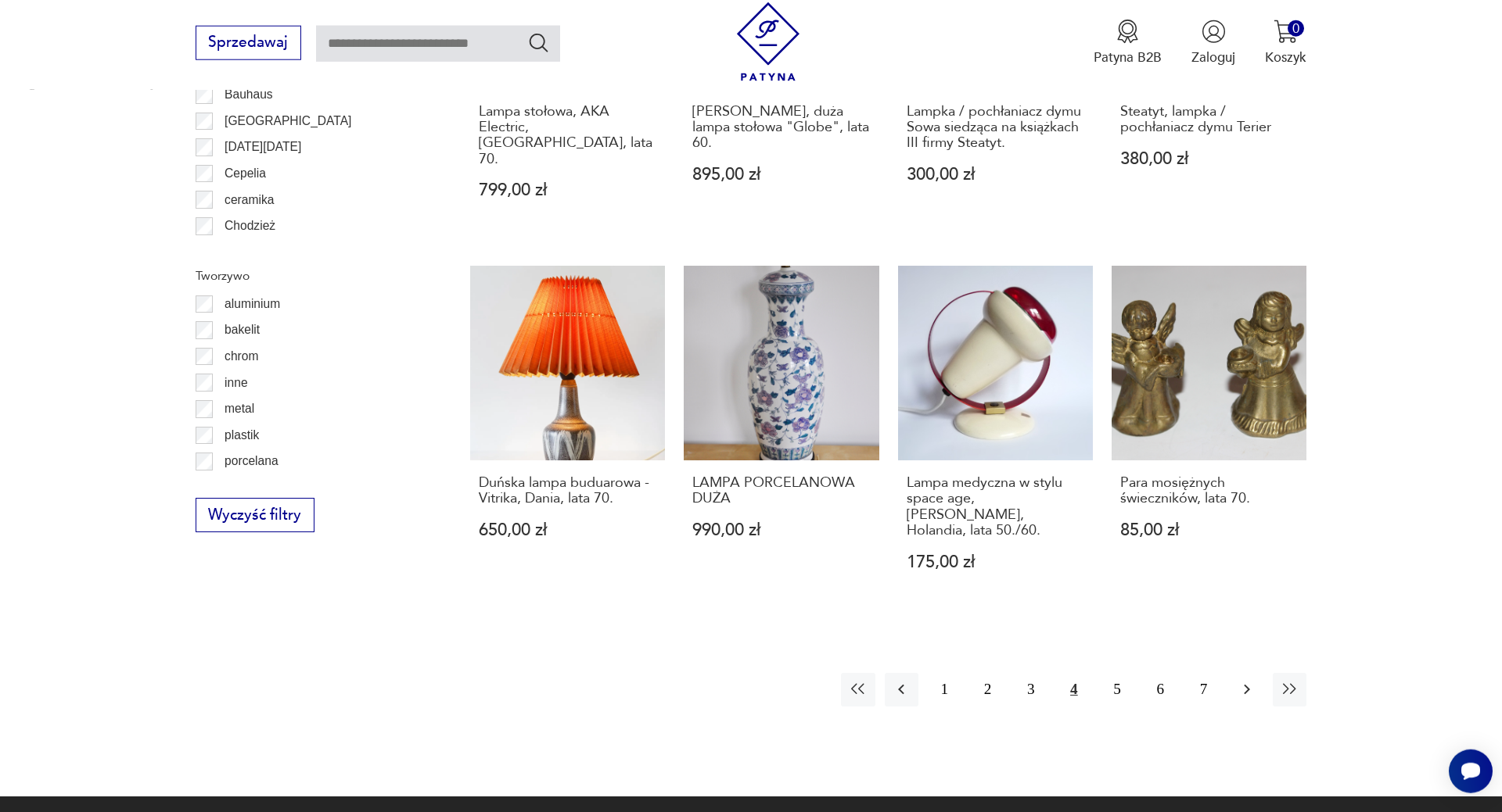
click at [1242, 680] on icon "button" at bounding box center [1247, 689] width 19 height 19
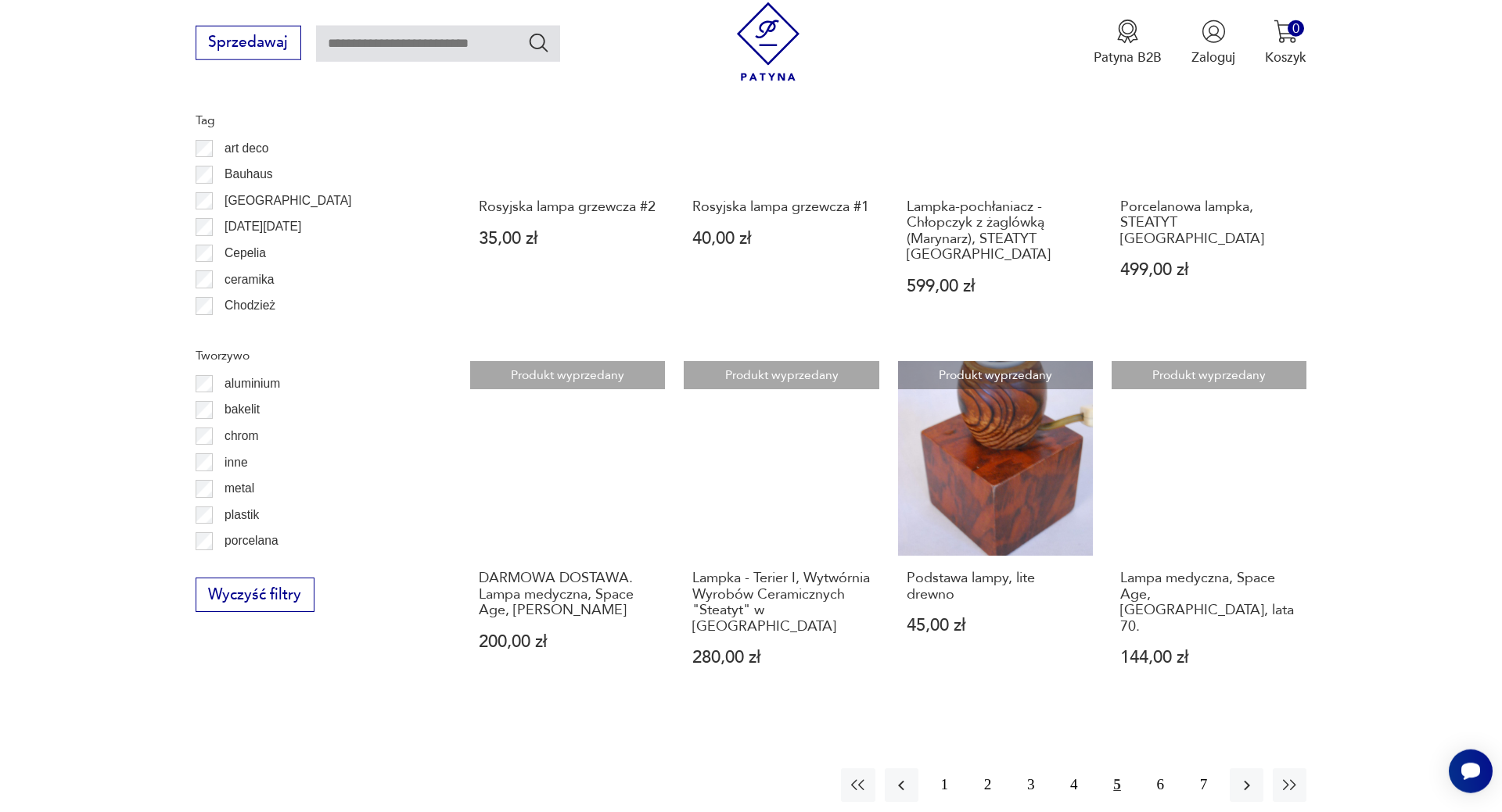
scroll to position [1509, 0]
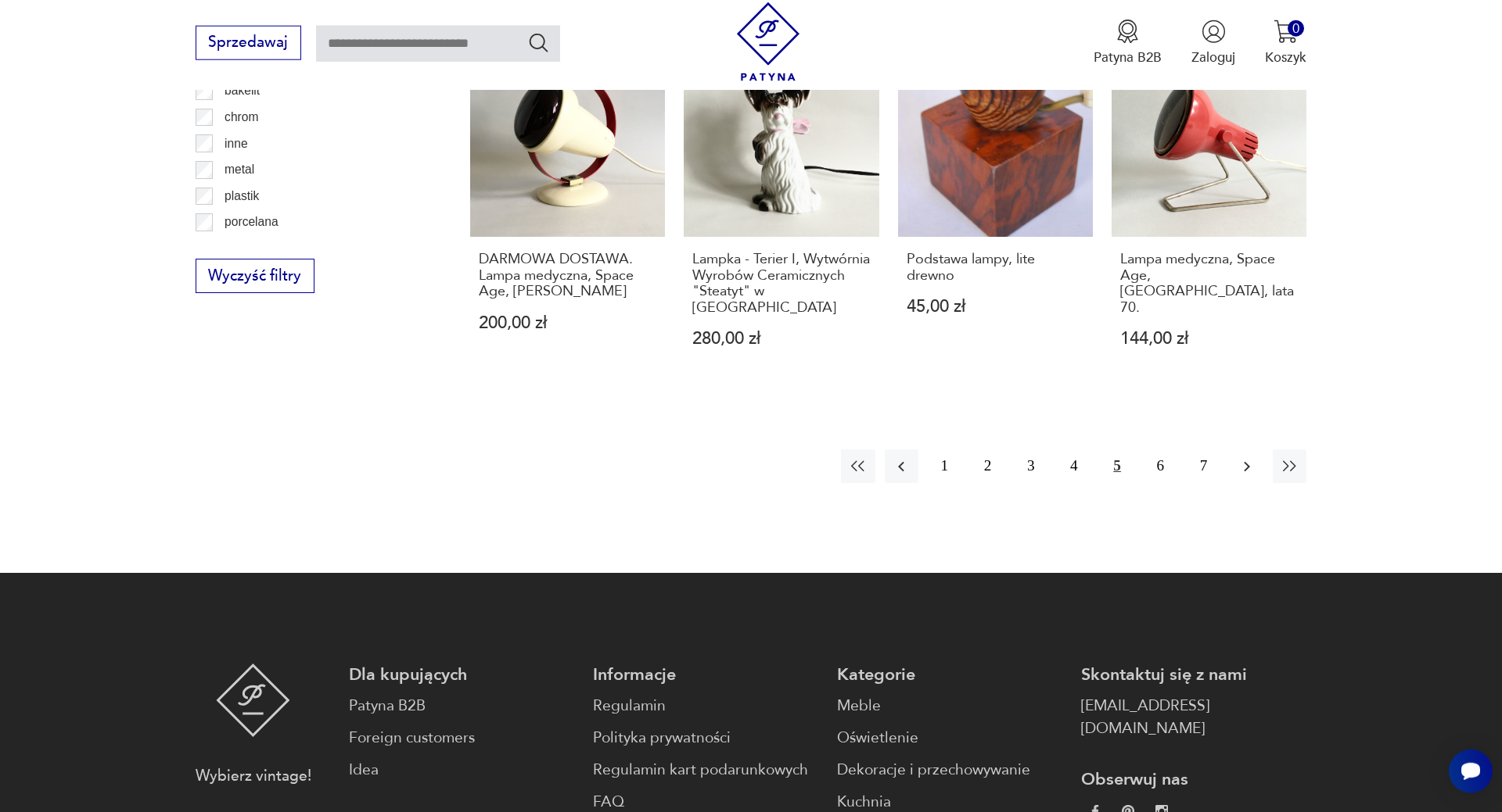
click at [1242, 458] on icon "button" at bounding box center [1247, 467] width 19 height 19
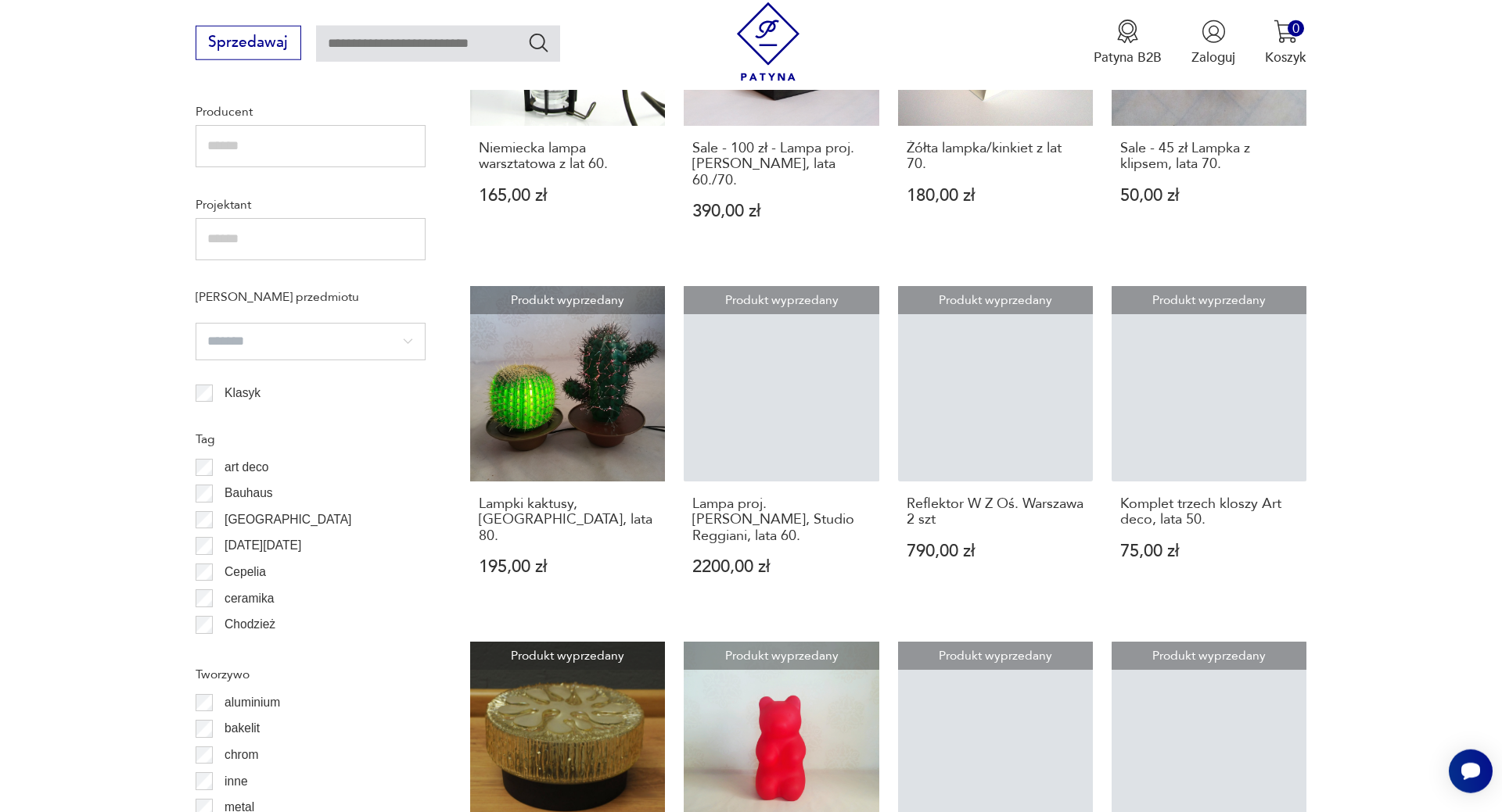
scroll to position [1270, 0]
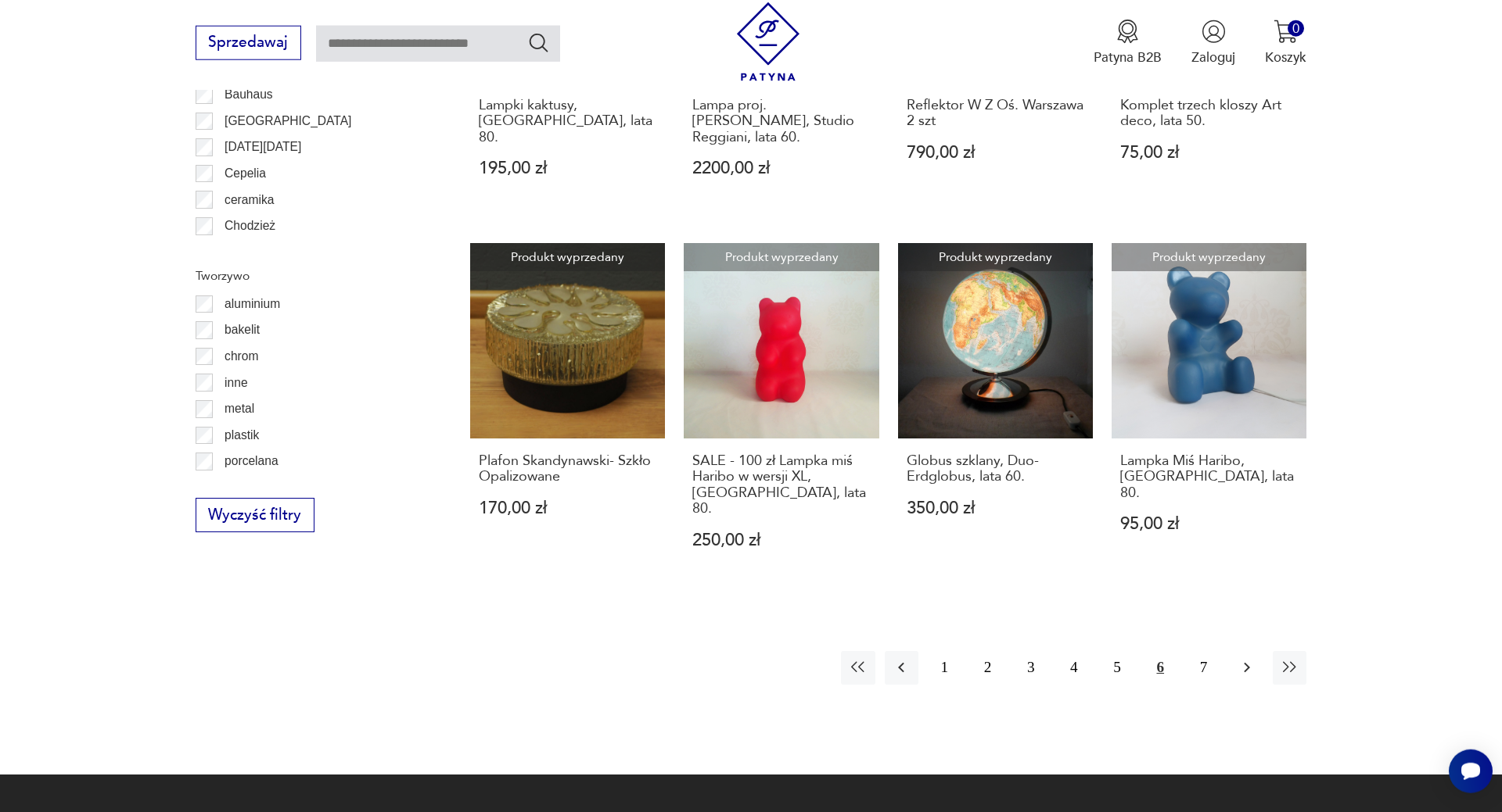
click at [1244, 658] on icon "button" at bounding box center [1247, 668] width 19 height 19
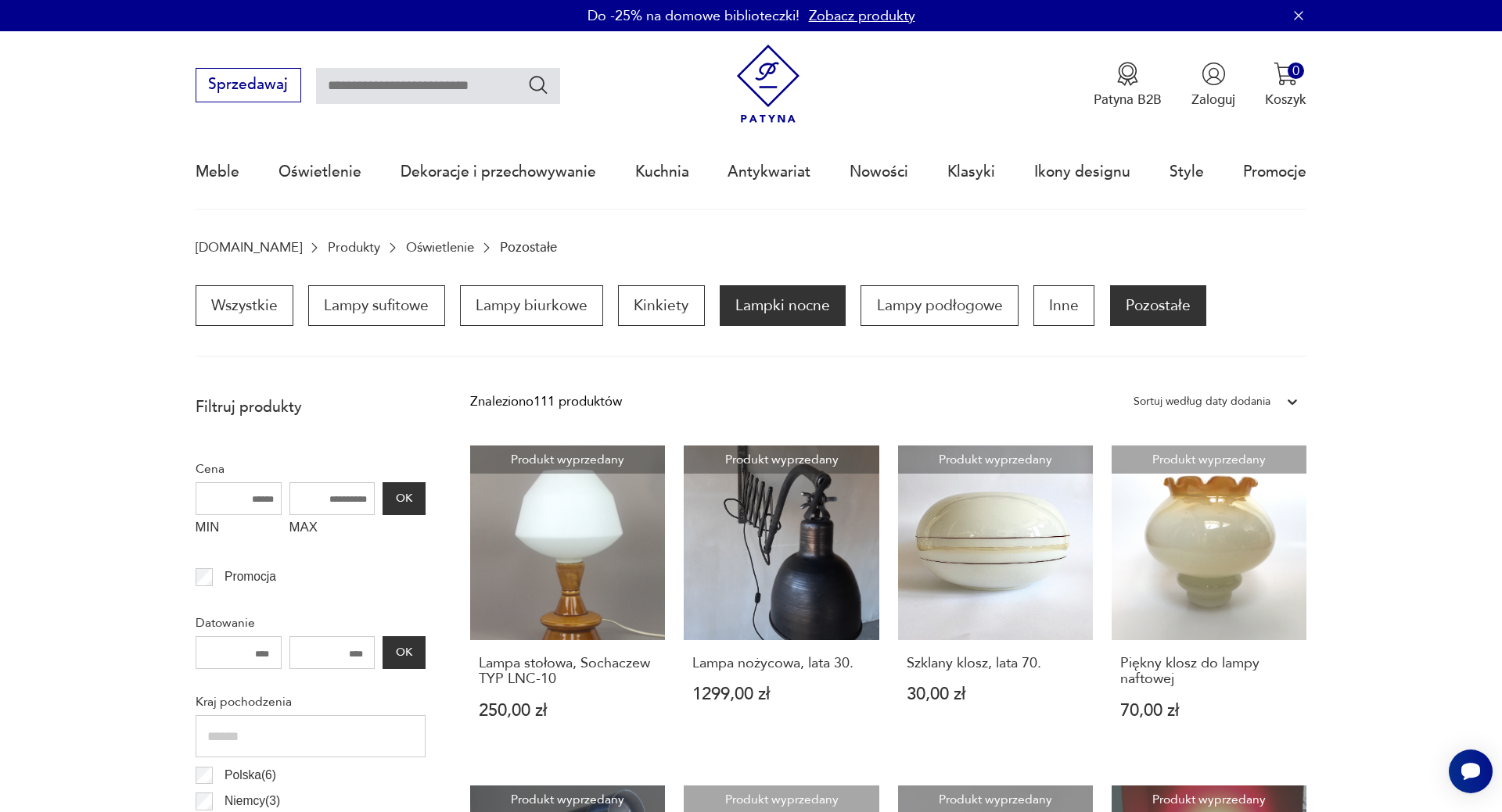
click at [771, 297] on p "Lampki nocne" at bounding box center [783, 305] width 126 height 41
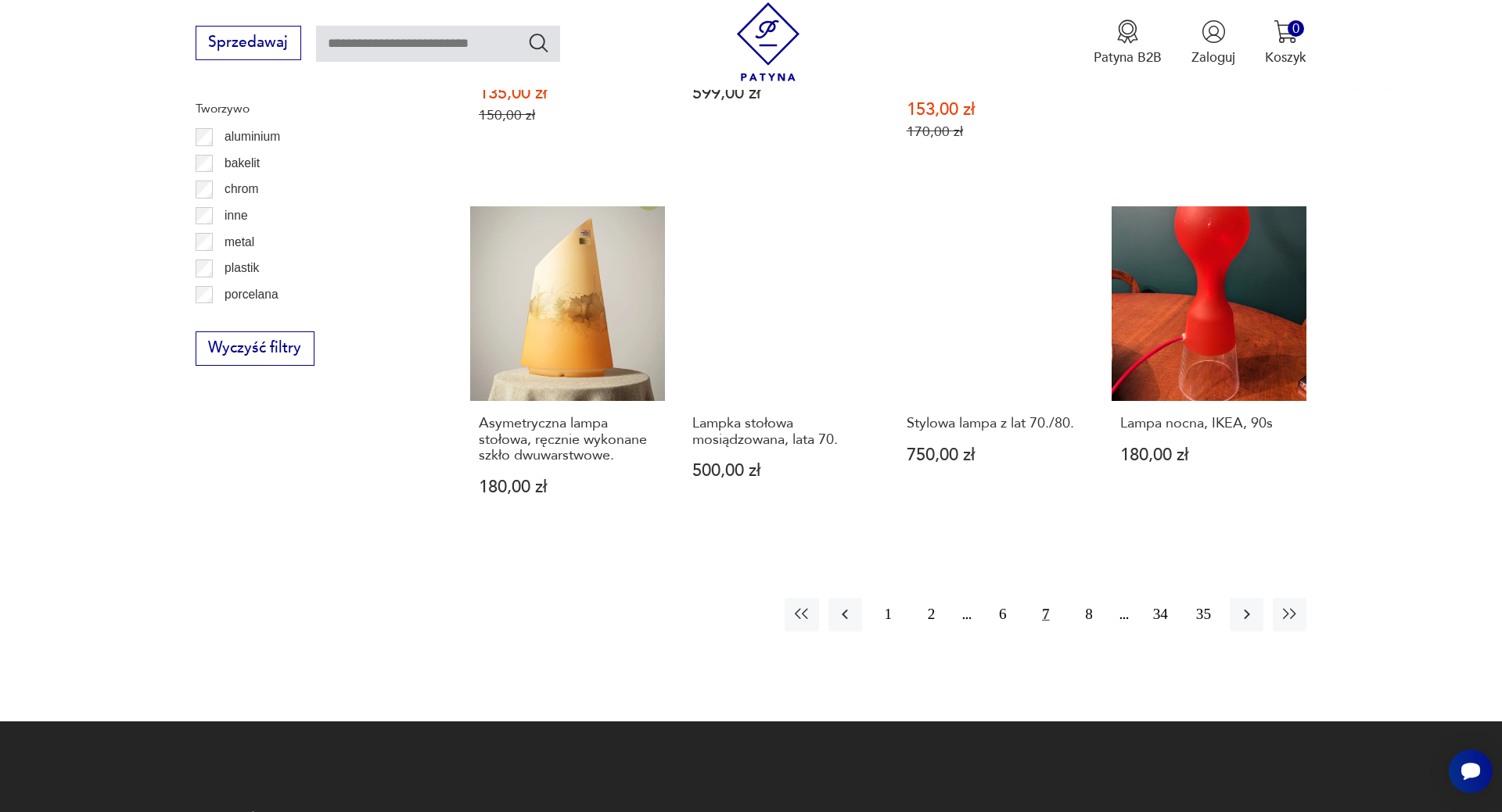
scroll to position [1981, 0]
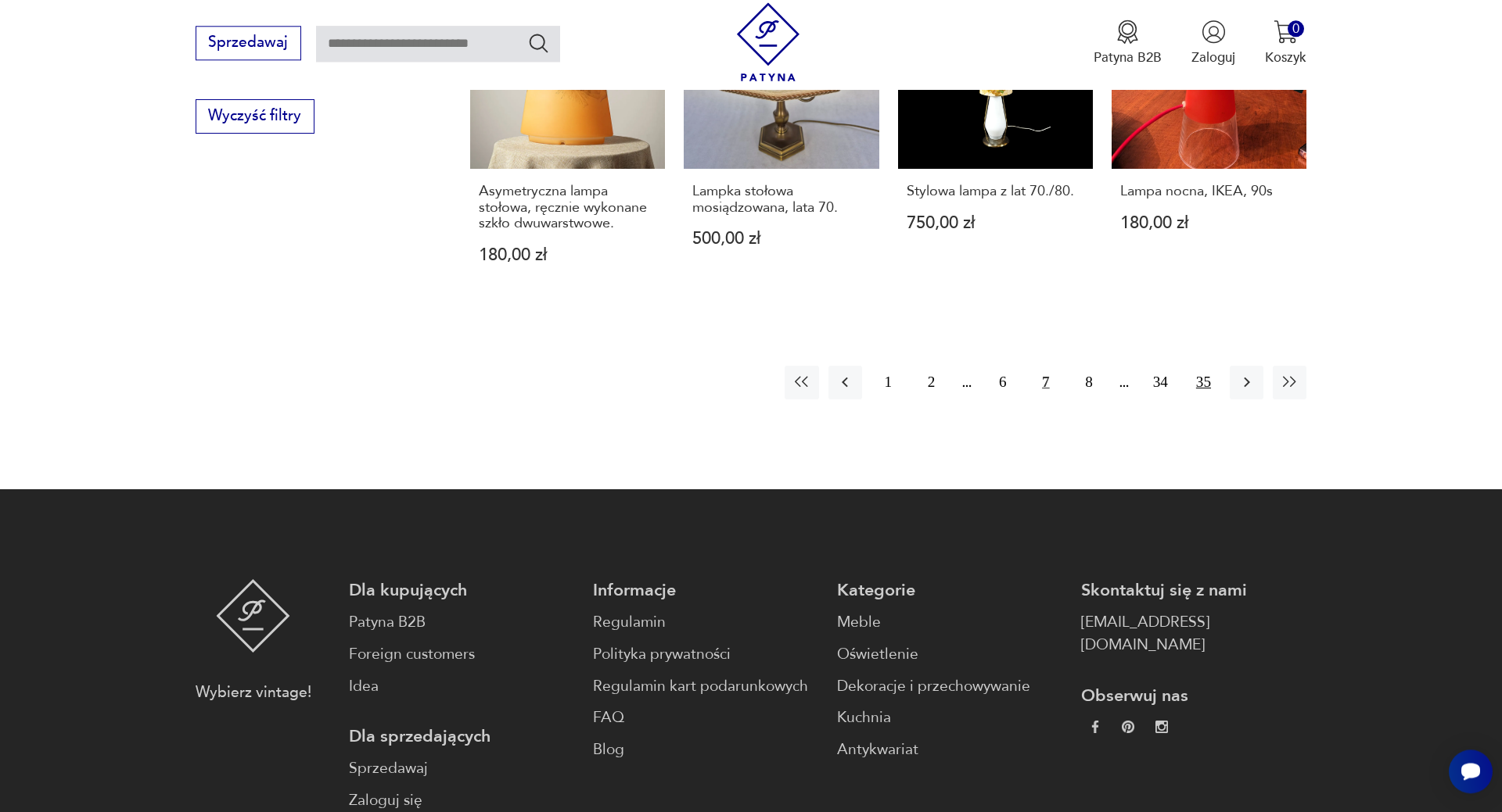
click at [1194, 366] on button "35" at bounding box center [1203, 383] width 33 height 33
